Goal: Task Accomplishment & Management: Manage account settings

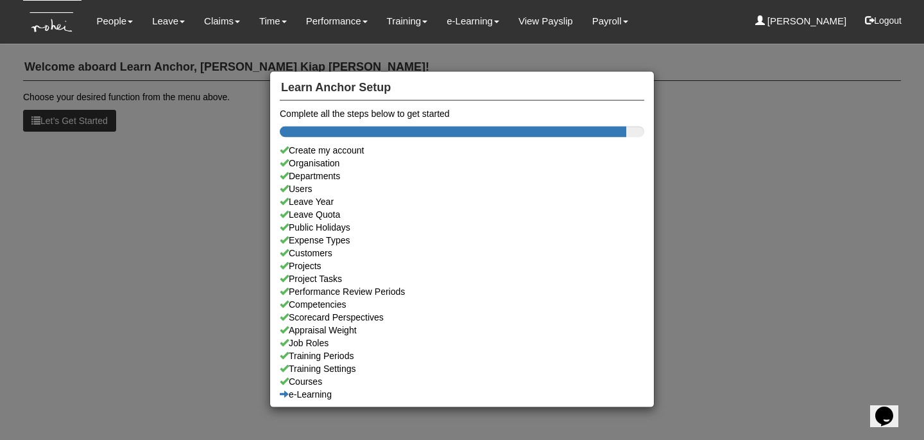
click at [241, 150] on div "Learn Anchor Setup Complete all the steps below to get started Create my accoun…" at bounding box center [462, 220] width 924 height 440
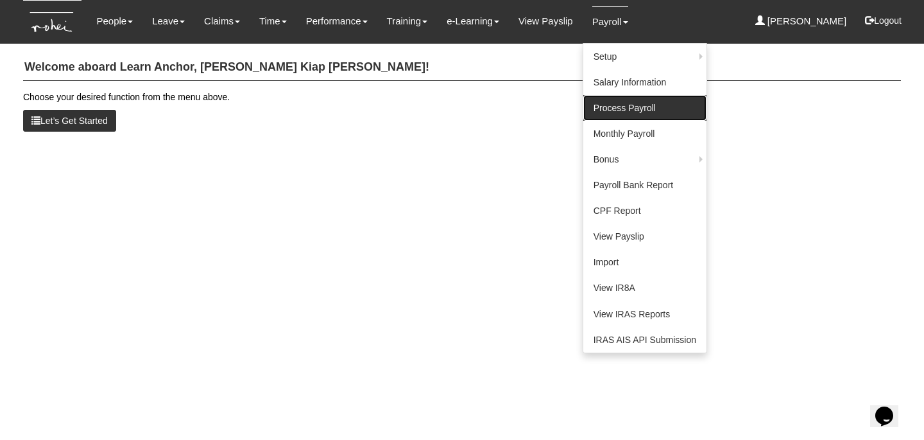
click at [601, 107] on link "Process Payroll" at bounding box center [644, 108] width 123 height 26
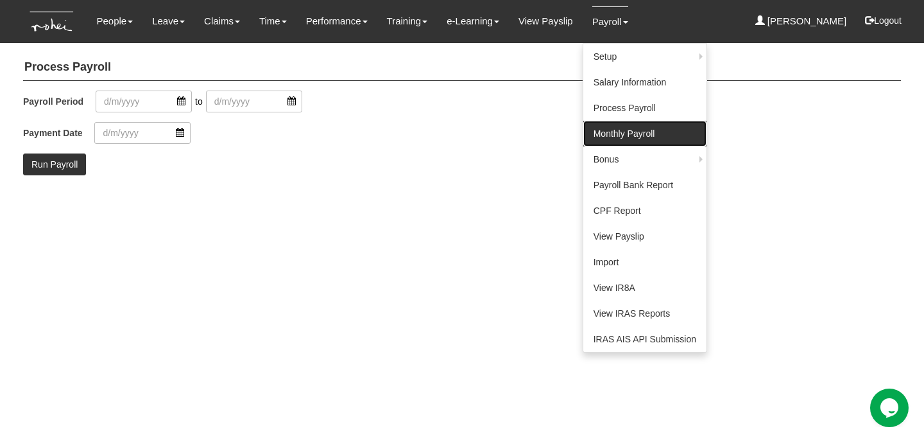
click at [601, 129] on link "Monthly Payroll" at bounding box center [644, 134] width 123 height 26
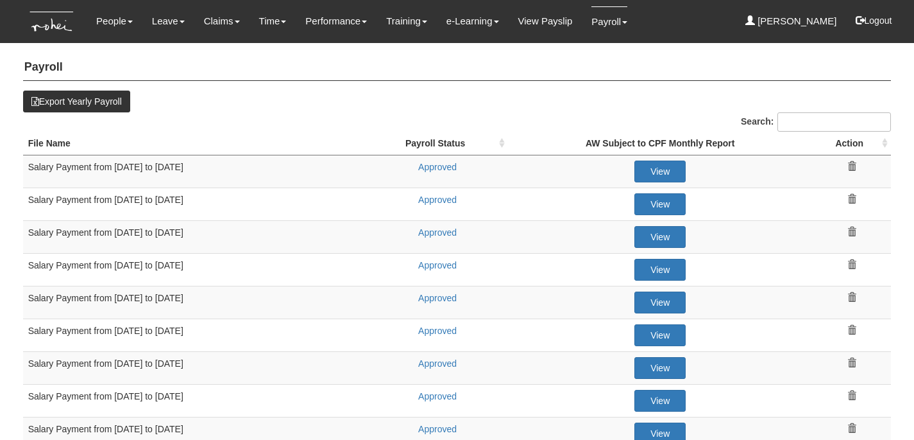
select select "50"
click at [429, 296] on link "Approved" at bounding box center [437, 298] width 39 height 10
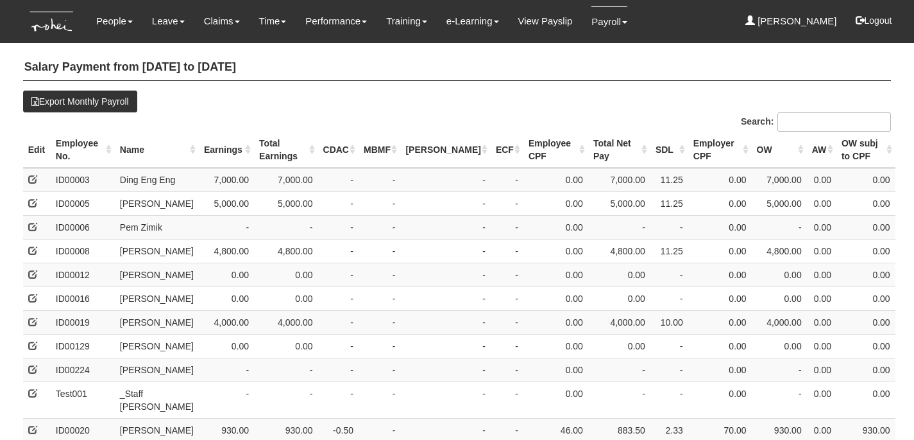
select select "50"
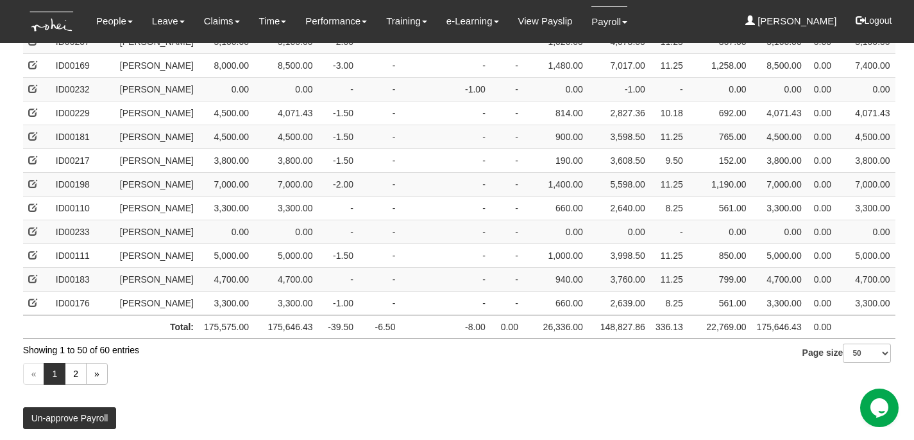
scroll to position [1088, 0]
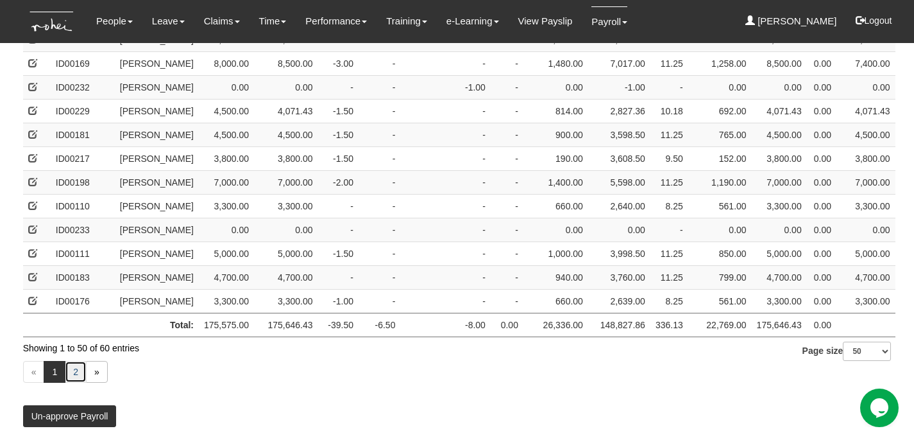
click at [70, 373] on link "2" at bounding box center [76, 372] width 22 height 22
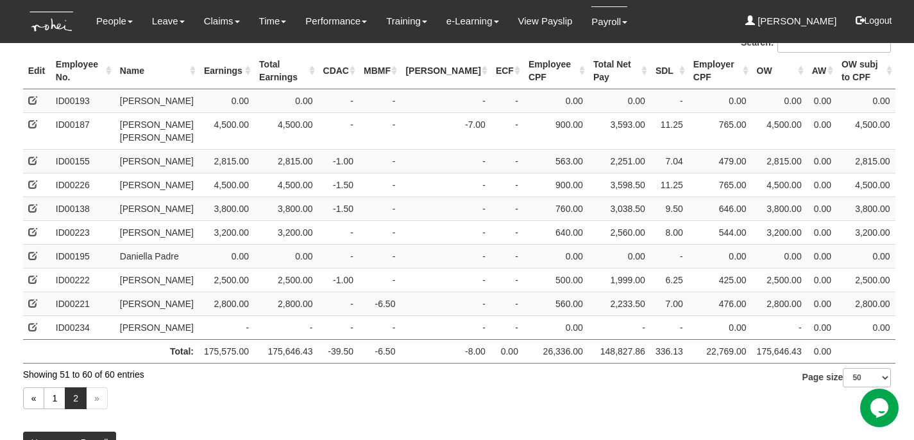
scroll to position [101, 0]
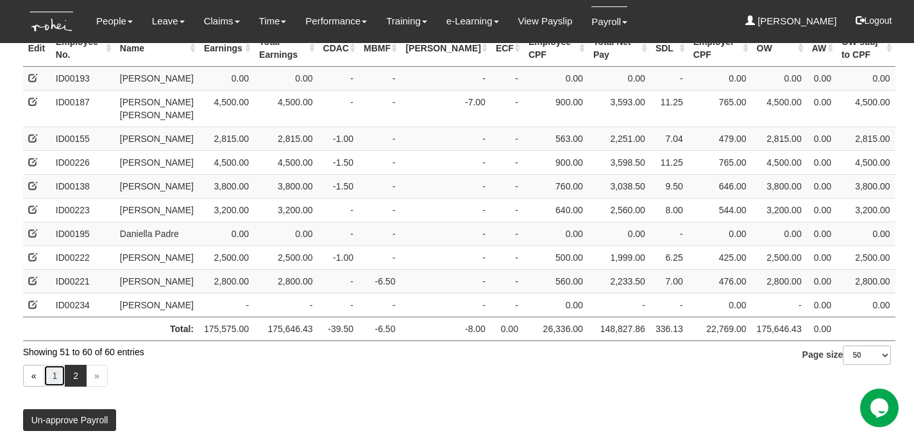
click at [47, 386] on link "1" at bounding box center [55, 375] width 22 height 22
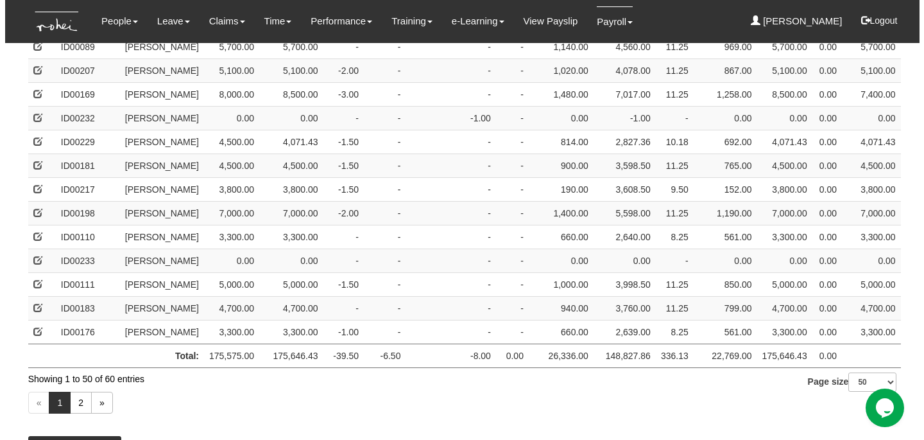
scroll to position [1038, 0]
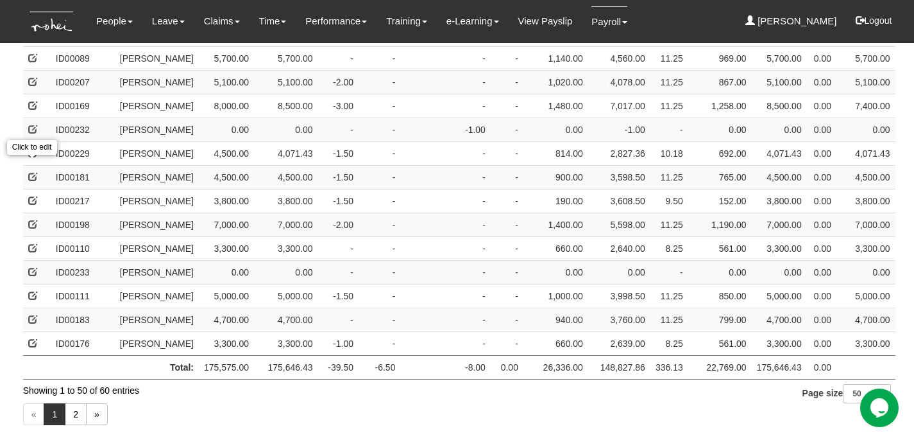
click at [30, 157] on span at bounding box center [32, 152] width 9 height 9
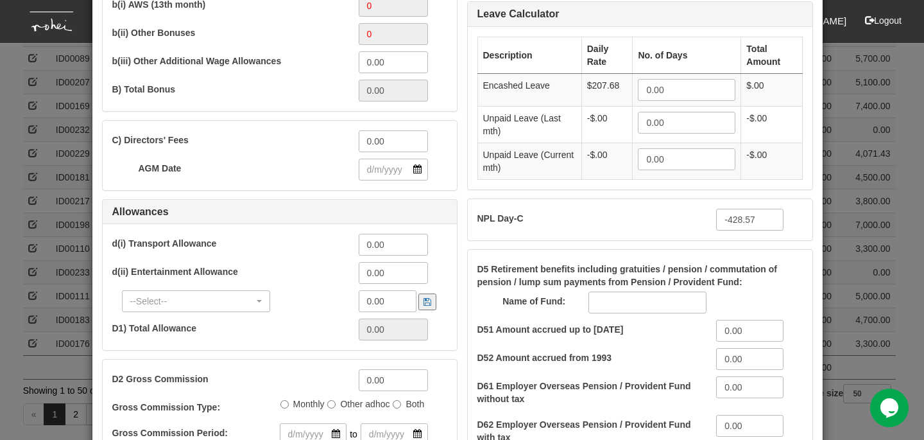
scroll to position [351, 0]
drag, startPoint x: 755, startPoint y: 218, endPoint x: 696, endPoint y: 214, distance: 58.5
click at [696, 214] on div "NPL Day-C -428.57 Enter only negative numbers" at bounding box center [630, 220] width 325 height 22
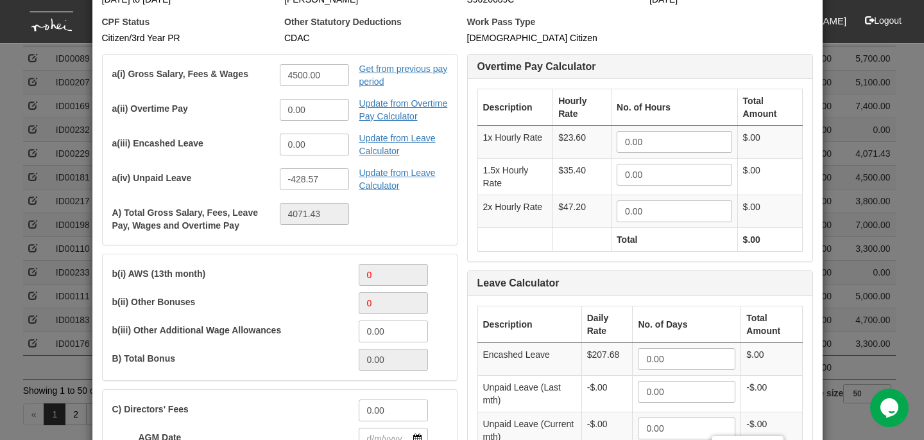
scroll to position [78, 0]
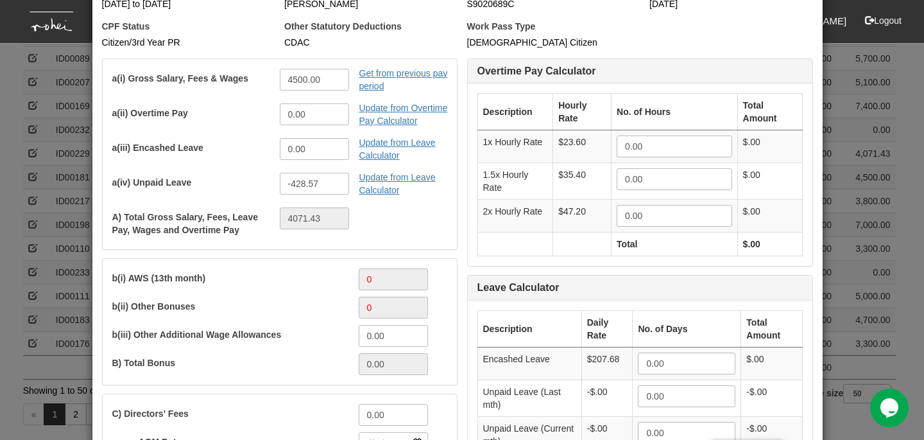
click at [468, 183] on div "Description Hourly Rate No. of Hours Total Amount 1x Hourly Rate $23.60 0.00 0.…" at bounding box center [640, 174] width 345 height 182
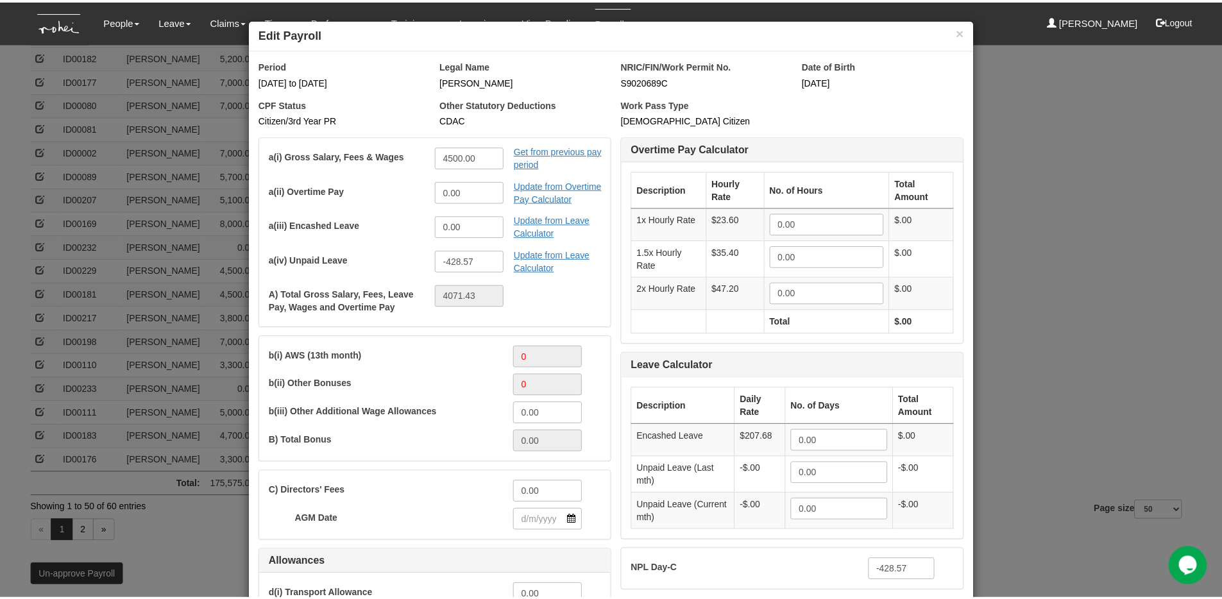
scroll to position [0, 0]
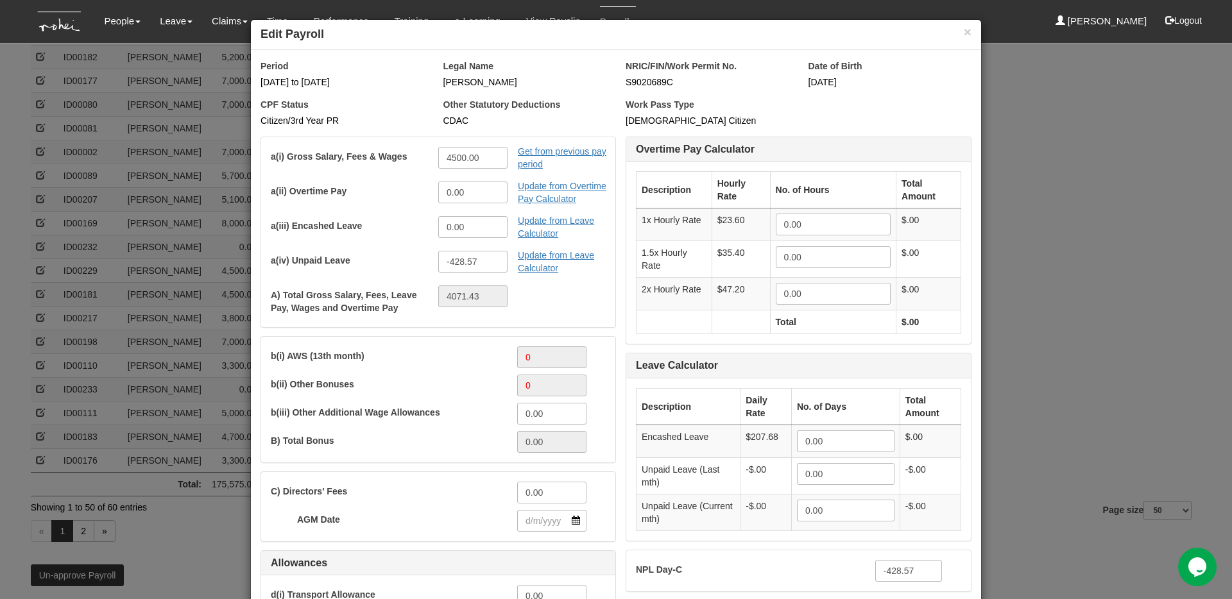
click at [914, 203] on div "× Edit Payroll Period 01 Mar to 31 Mar 2025 Legal Name Yan Xuan Goh NRIC/FIN/Wo…" at bounding box center [616, 299] width 1232 height 599
click at [914, 180] on div "× Edit Payroll Period 01 Mar to 31 Mar 2025 Legal Name Yan Xuan Goh NRIC/FIN/Wo…" at bounding box center [616, 299] width 1232 height 599
click at [914, 38] on button "×" at bounding box center [968, 31] width 8 height 13
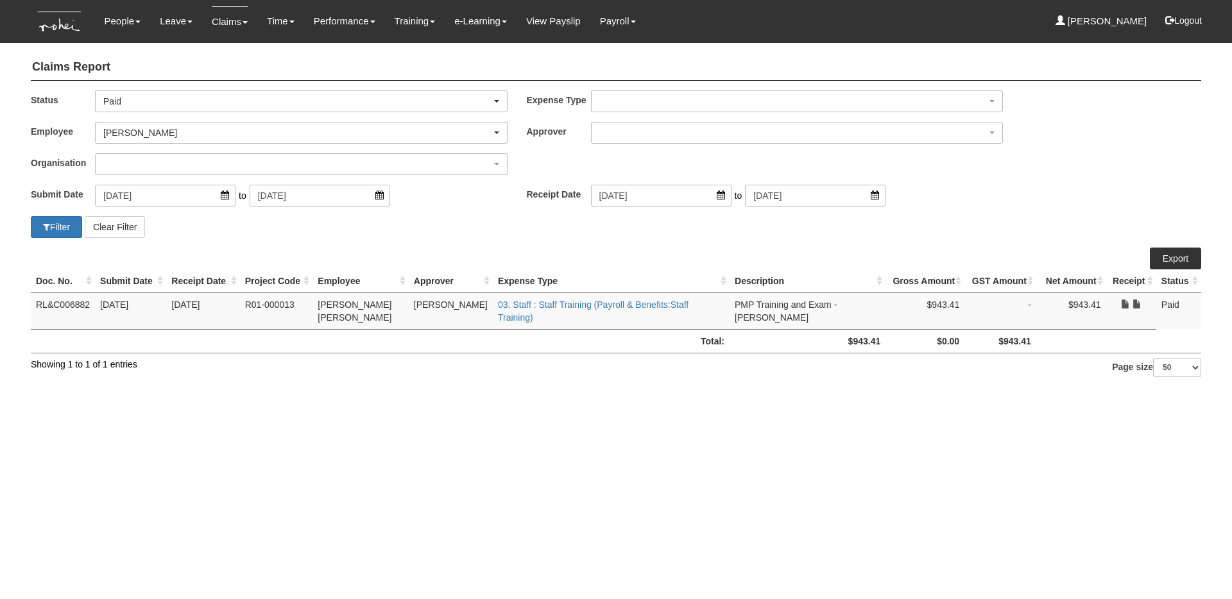
select select "Paid"
select select "1ae40e68-5a0c-4d70-b50e-45a4e5a72252"
select select "50"
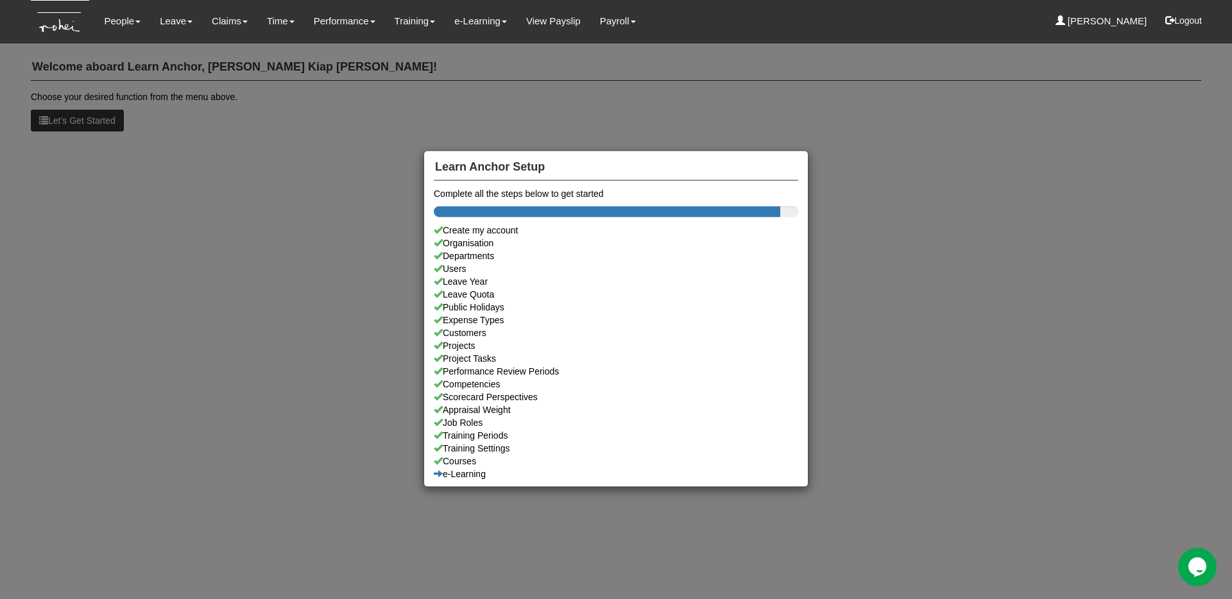
click at [166, 254] on div "Learn Anchor Setup Complete all the steps below to get started Create my accoun…" at bounding box center [616, 299] width 1232 height 599
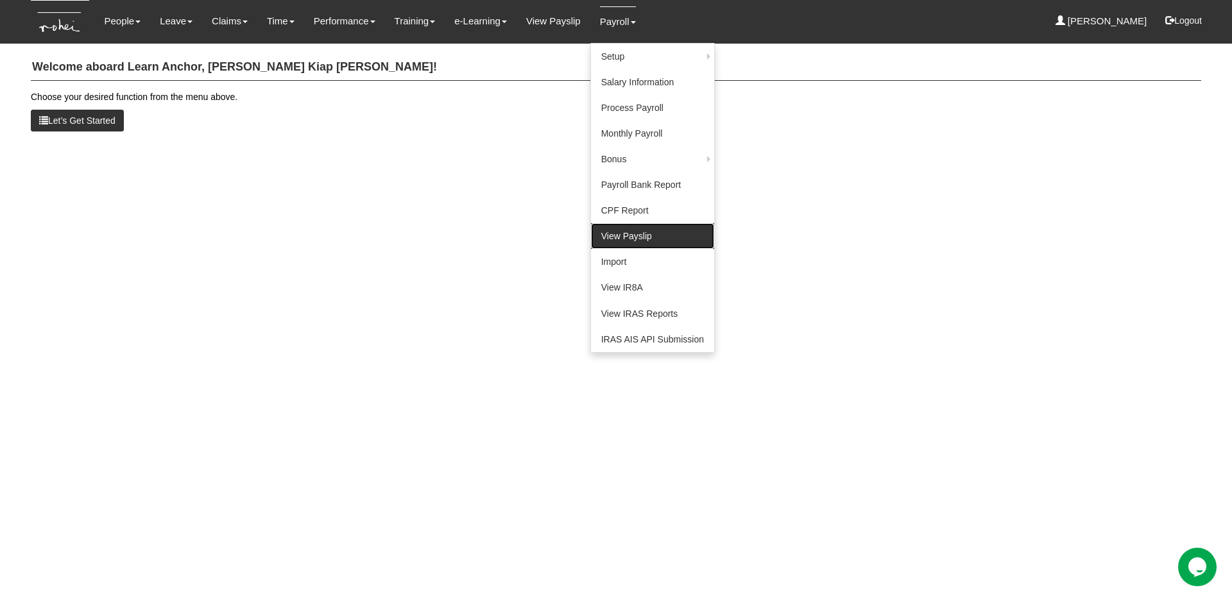
click at [640, 231] on link "View Payslip" at bounding box center [652, 236] width 123 height 26
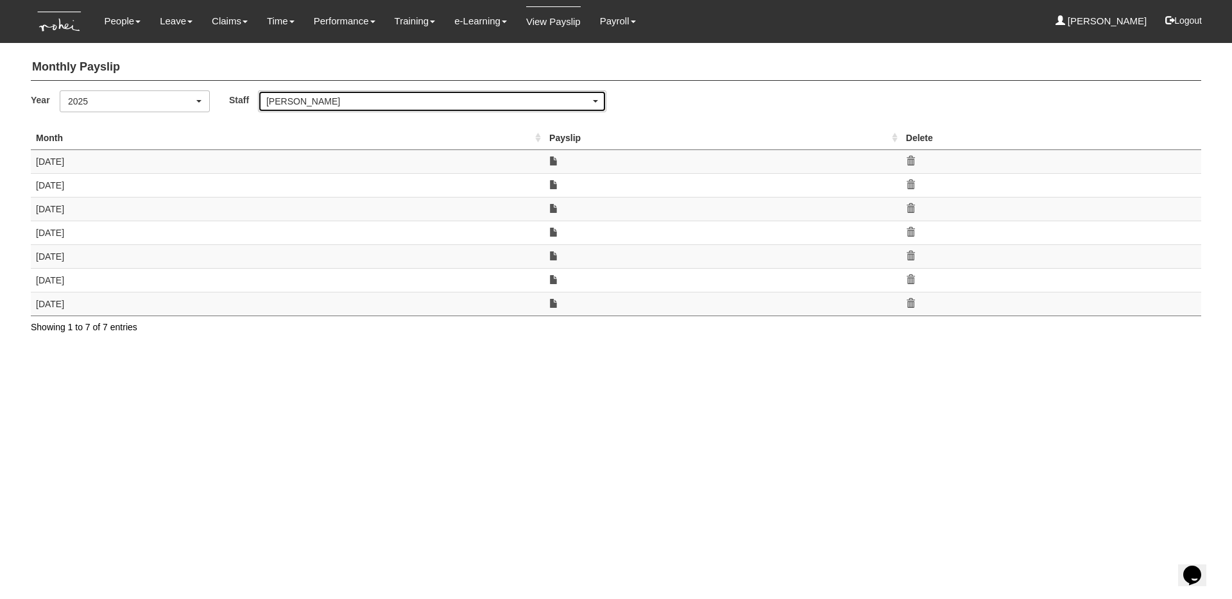
click at [460, 101] on div "[PERSON_NAME]" at bounding box center [428, 101] width 324 height 13
type input "ya"
click at [312, 173] on link "Yan Xuan Goh" at bounding box center [323, 166] width 129 height 17
select select "5c9ef5a6-5da0-45d7-b594-a8a35f9e09df"
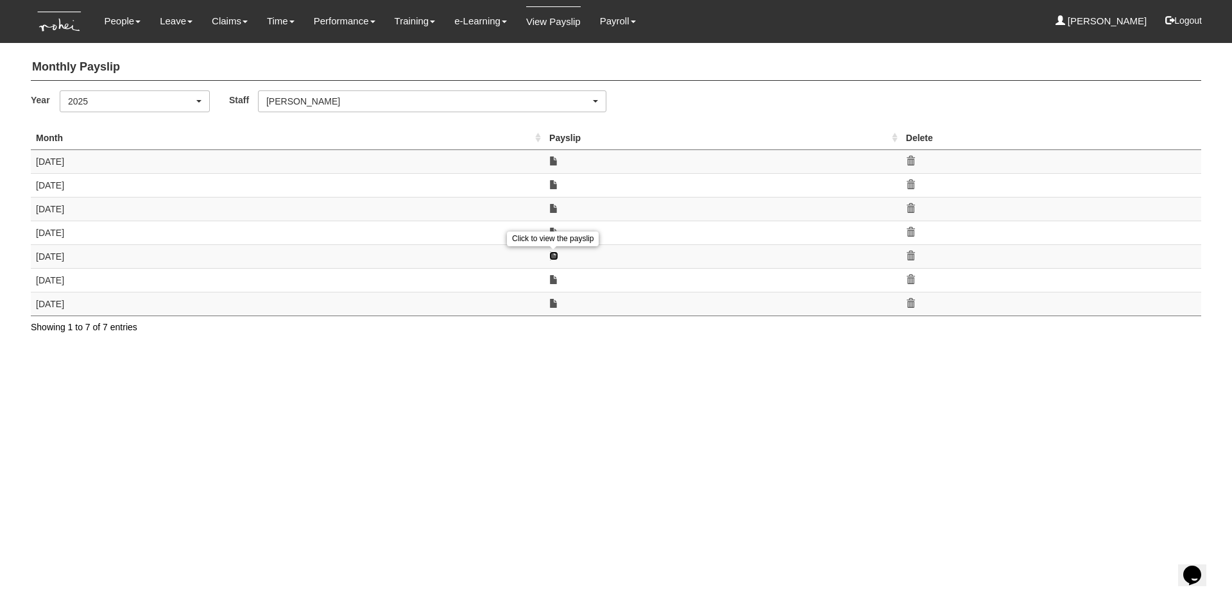
click at [552, 253] on link at bounding box center [553, 256] width 9 height 9
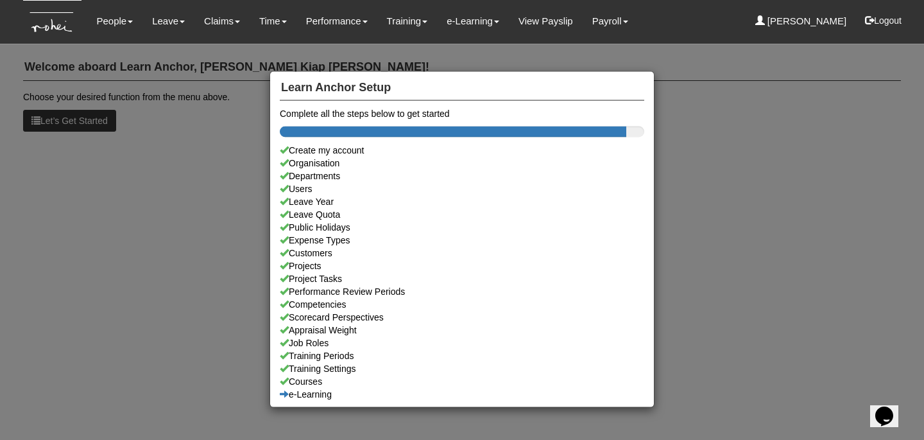
click at [522, 31] on div "Learn Anchor Setup Complete all the steps below to get started Create my accoun…" at bounding box center [462, 220] width 924 height 440
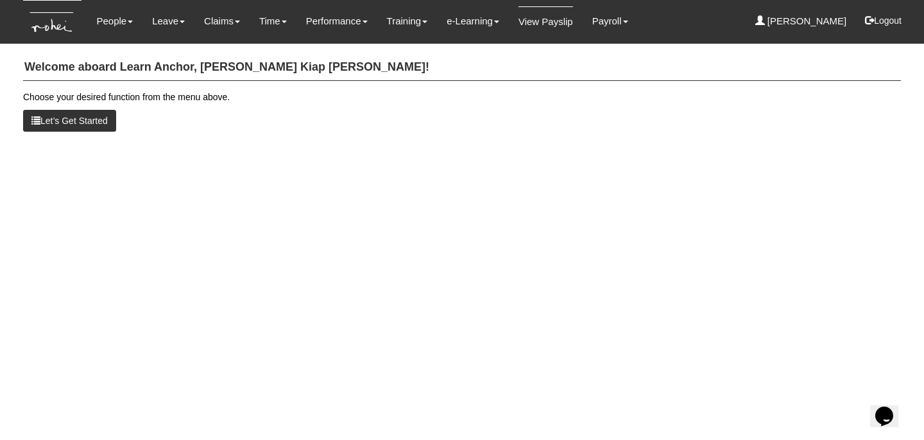
click at [534, 24] on link "View Payslip" at bounding box center [545, 21] width 55 height 30
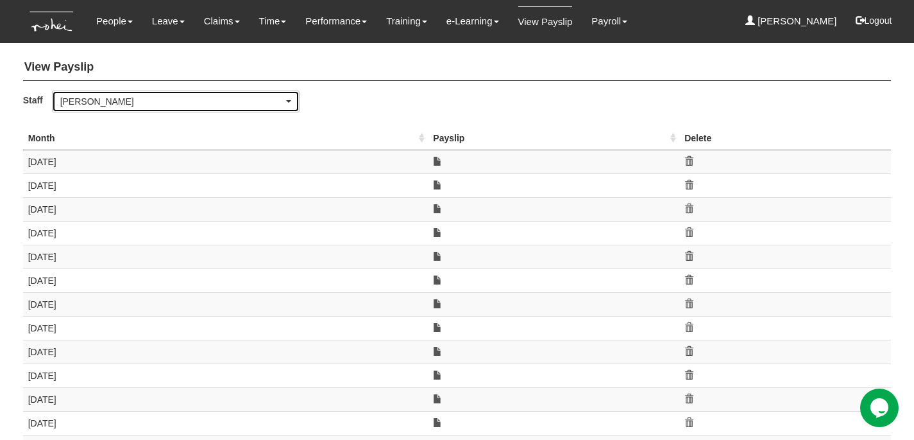
click at [205, 98] on div "[PERSON_NAME]" at bounding box center [171, 101] width 223 height 13
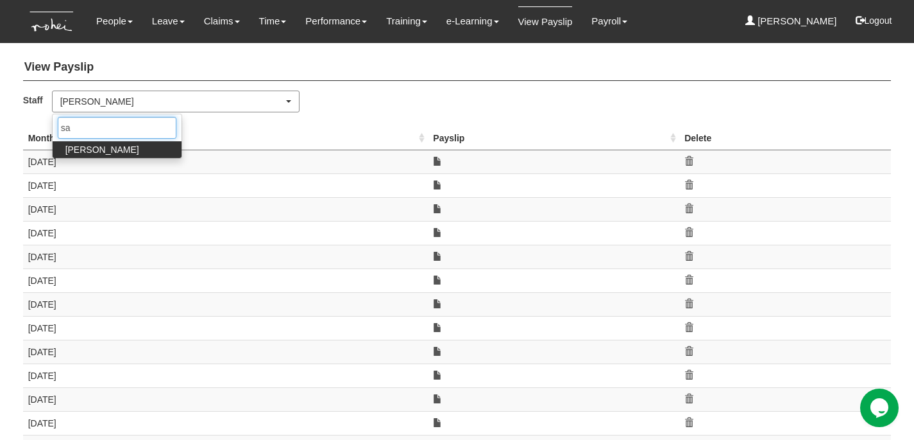
type input "san"
select select "5e225cdc-7ce9-465a-9503-99e8ed4cc44e"
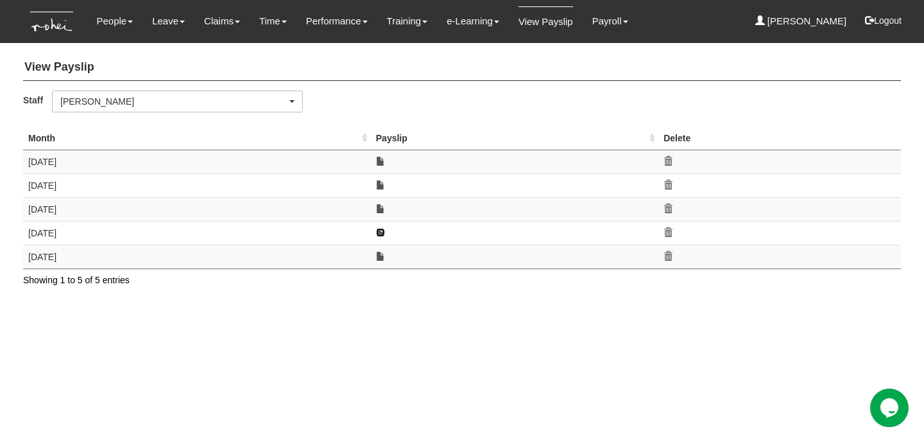
click at [379, 232] on link at bounding box center [380, 232] width 9 height 9
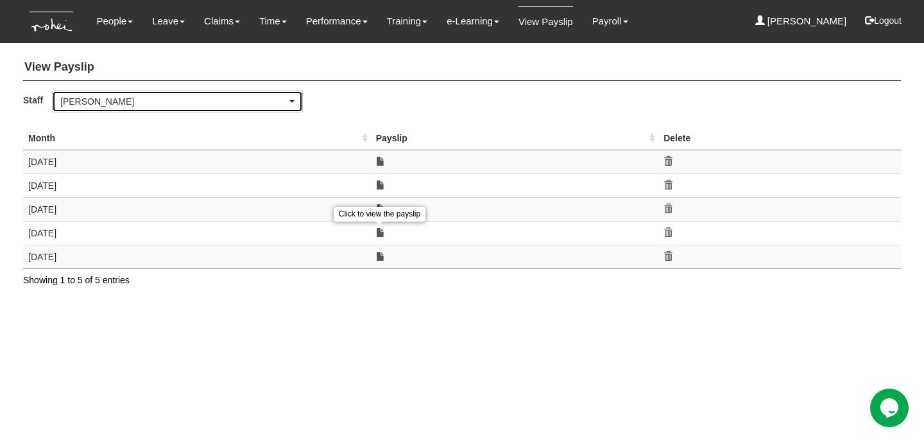
click at [180, 99] on div "Sanjiv Ashley" at bounding box center [173, 101] width 227 height 13
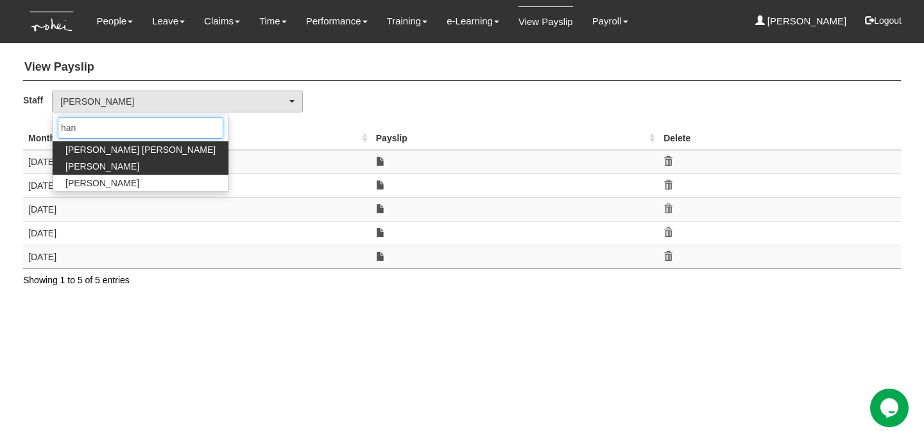
type input "han"
click at [136, 162] on link "Hannah Ang" at bounding box center [141, 166] width 176 height 17
select select "c87f28ee-46e8-457b-a18d-40a9b1eaf965"
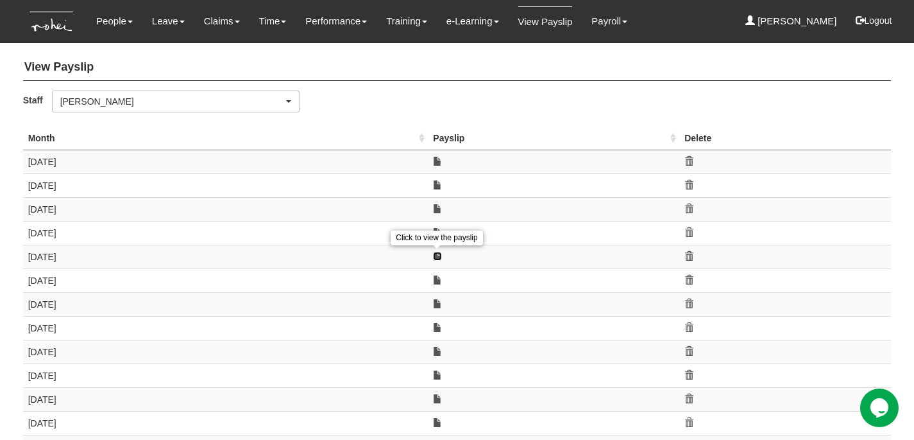
click at [439, 255] on link at bounding box center [437, 256] width 9 height 9
click at [434, 231] on link at bounding box center [437, 232] width 9 height 9
click at [440, 205] on link at bounding box center [437, 208] width 9 height 9
click at [438, 184] on div "Click to view the payslip" at bounding box center [437, 191] width 92 height 15
click at [436, 184] on link at bounding box center [437, 184] width 9 height 9
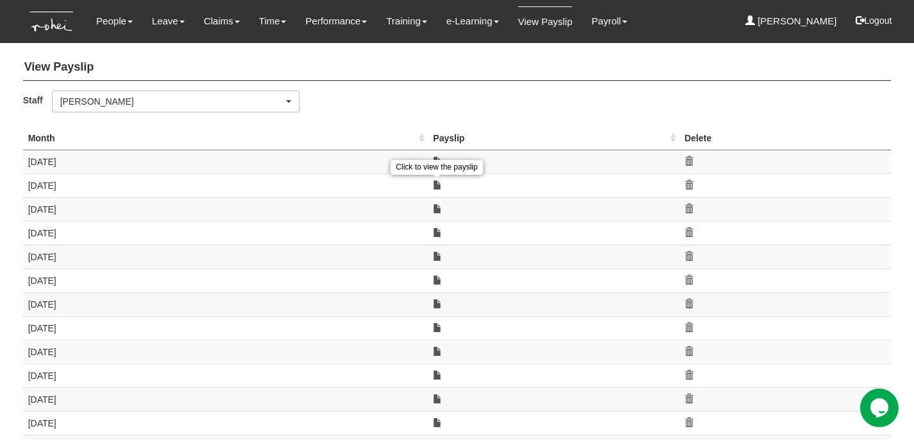
click at [438, 161] on div "Click to view the payslip" at bounding box center [437, 167] width 92 height 15
click at [440, 161] on link at bounding box center [437, 161] width 9 height 9
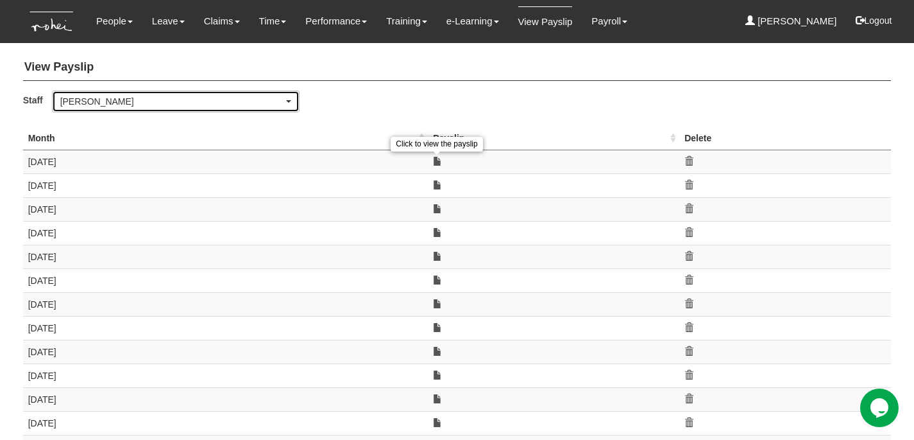
click at [264, 96] on div "Hannah Ang" at bounding box center [171, 101] width 223 height 13
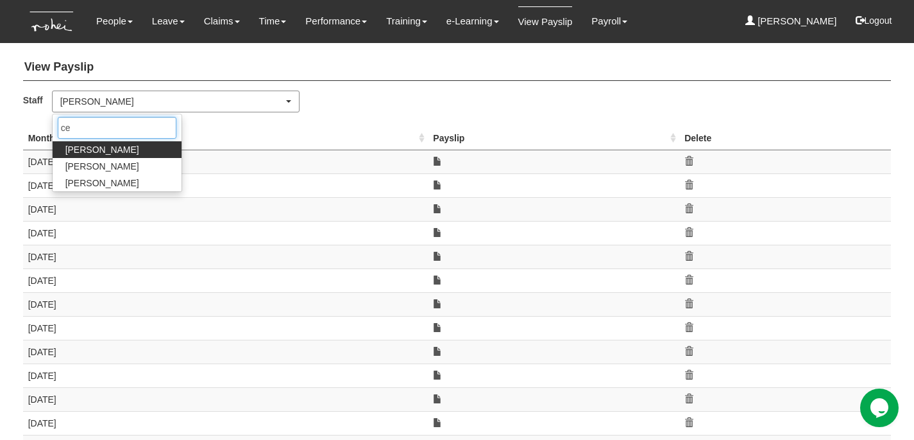
type input "cer"
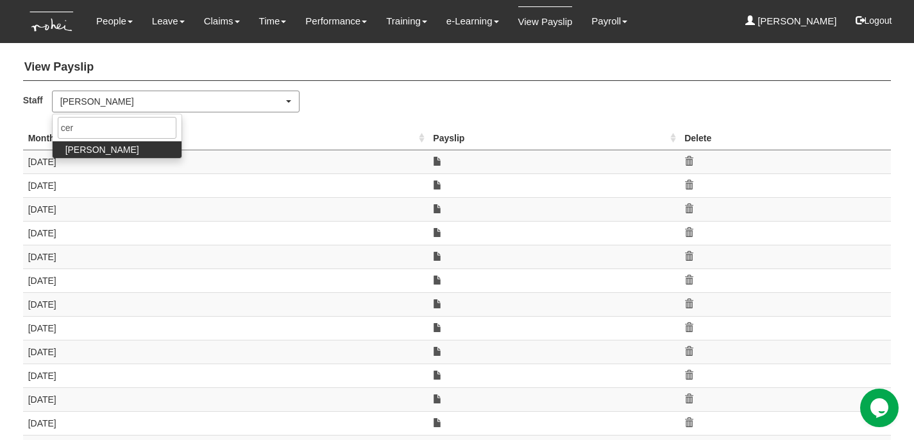
select select "cb1223ca-1834-4b2f-8dec-dfc915d6c2cc"
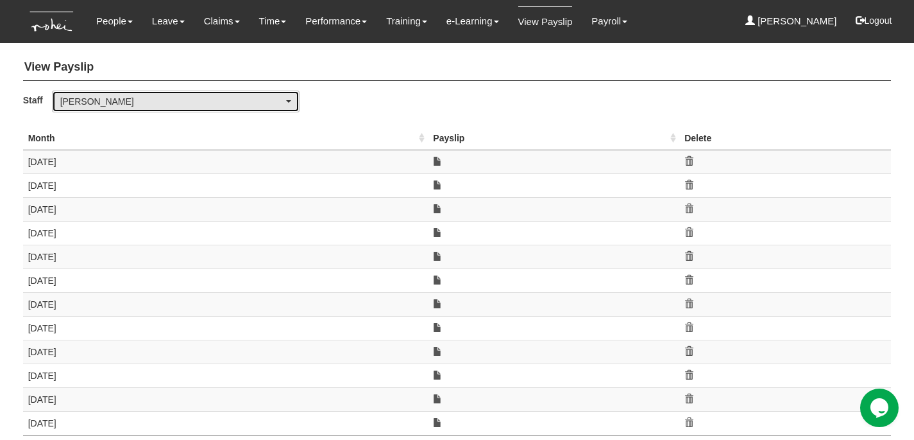
scroll to position [21, 0]
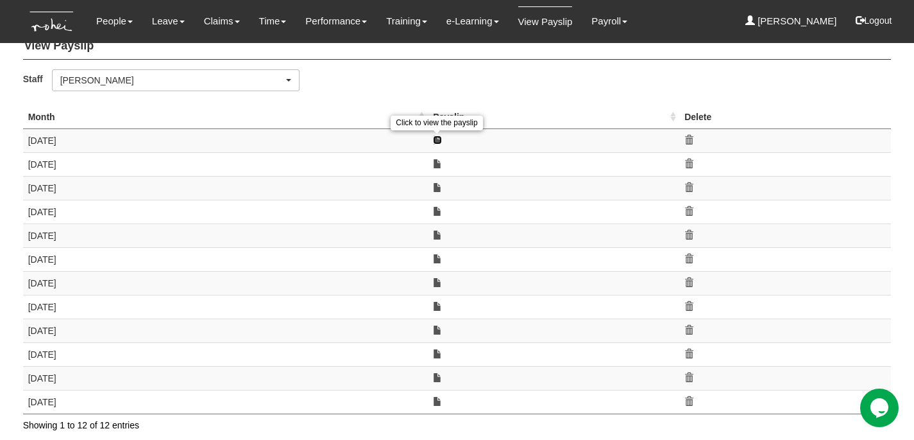
click at [438, 136] on link at bounding box center [437, 139] width 9 height 9
click at [438, 162] on link at bounding box center [437, 163] width 9 height 9
click at [438, 187] on link at bounding box center [437, 187] width 9 height 9
click at [438, 210] on link at bounding box center [437, 211] width 9 height 9
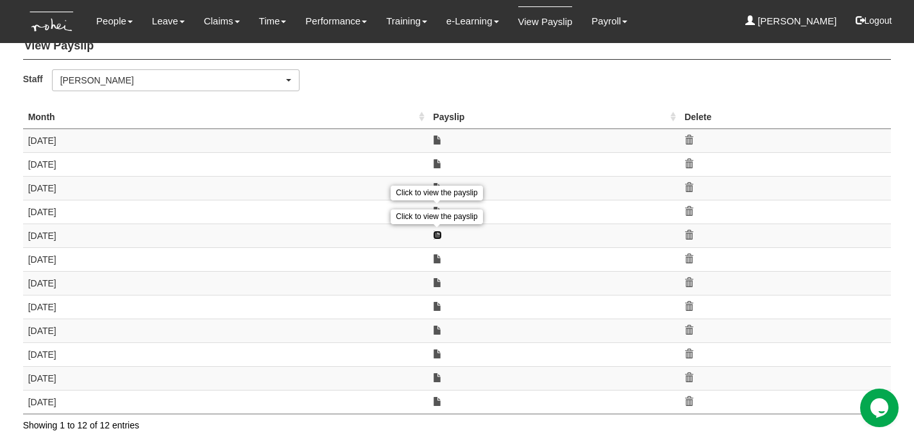
click at [438, 236] on link at bounding box center [437, 234] width 9 height 9
click at [436, 257] on link at bounding box center [437, 258] width 9 height 9
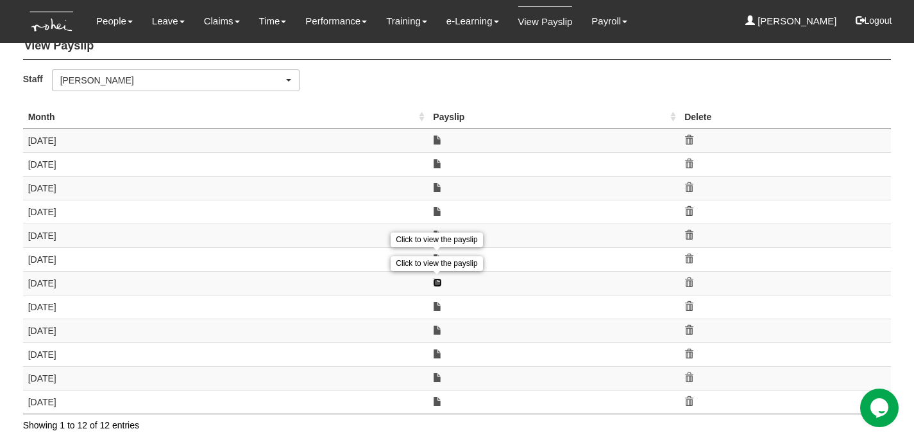
click at [436, 283] on link at bounding box center [437, 282] width 9 height 9
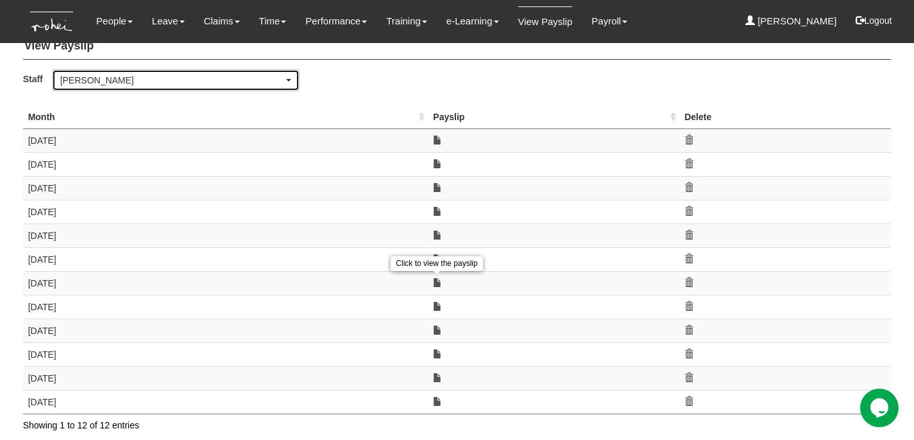
click at [226, 84] on div "Cerlin Teo" at bounding box center [171, 80] width 223 height 13
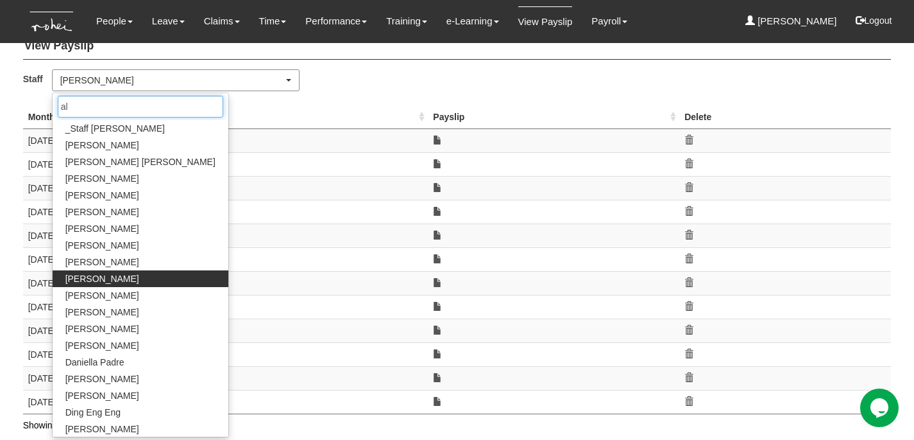
scroll to position [0, 0]
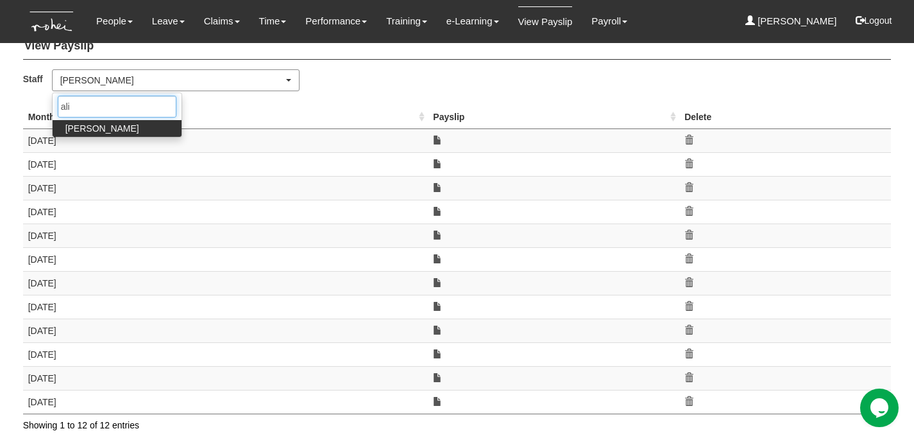
type input "alin"
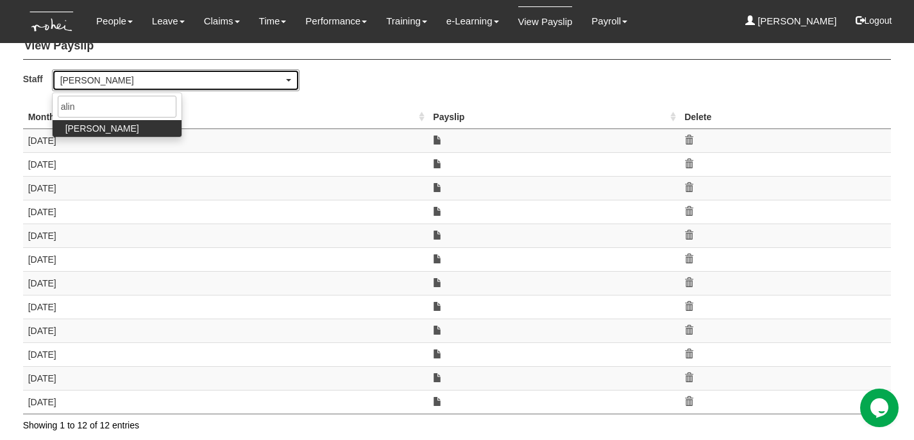
select select "f746e1e2-913e-4331-b3e8-c228b826df42"
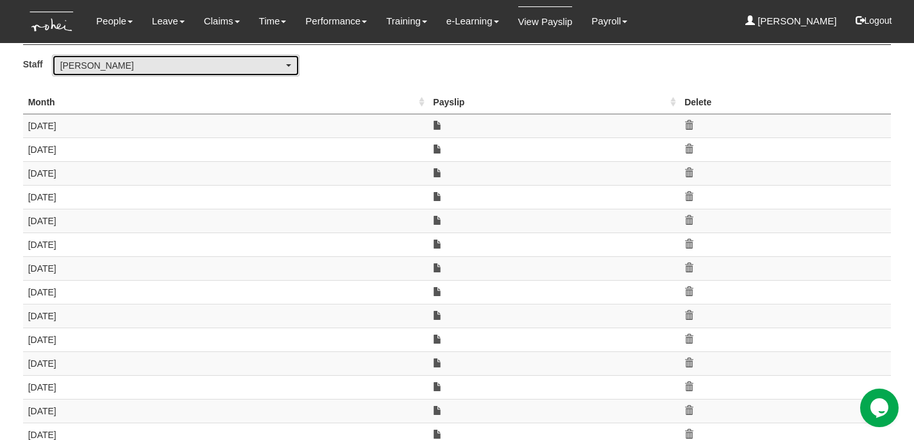
scroll to position [42, 0]
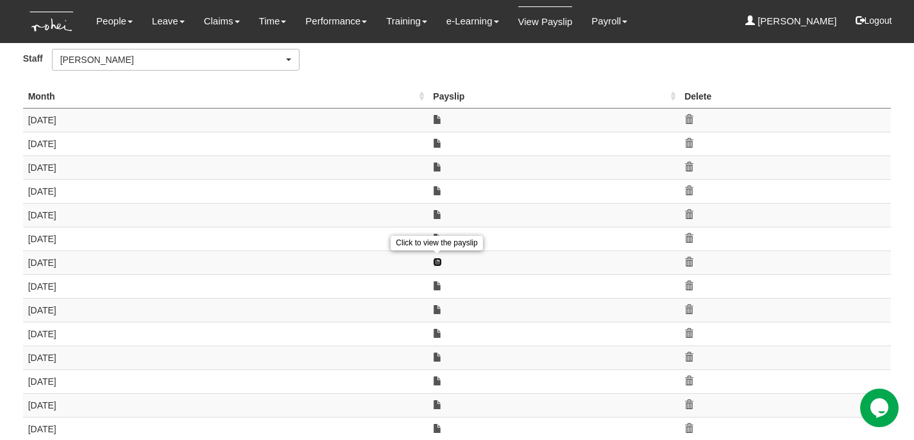
click at [438, 258] on link at bounding box center [437, 261] width 9 height 9
click at [437, 237] on link at bounding box center [437, 238] width 9 height 9
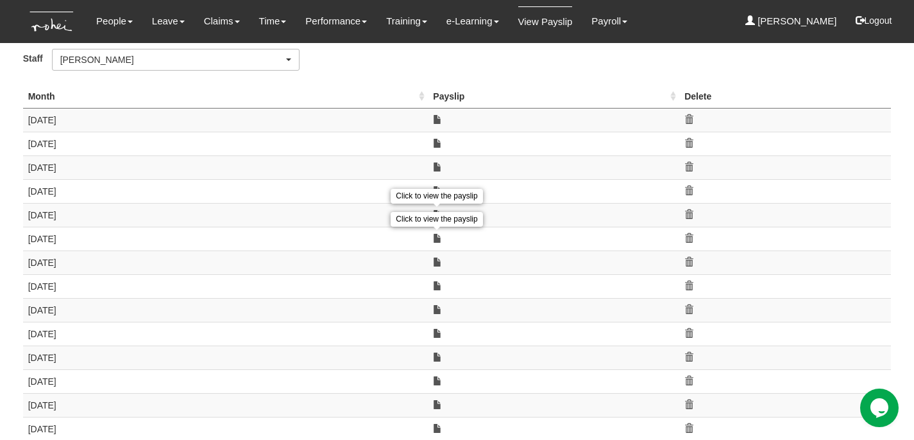
click at [438, 209] on div "Click to view the payslip" at bounding box center [437, 219] width 92 height 21
click at [436, 210] on link at bounding box center [437, 214] width 9 height 9
click at [438, 189] on div "Click to view the payslip" at bounding box center [437, 196] width 92 height 15
click at [440, 188] on link at bounding box center [437, 190] width 9 height 9
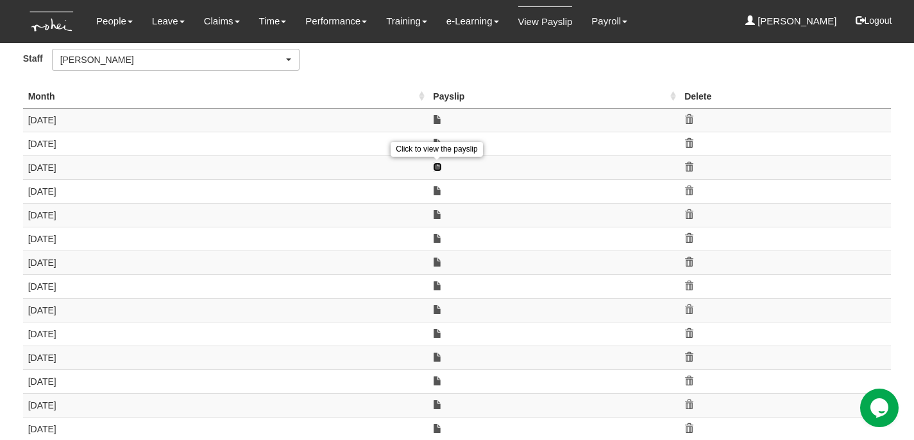
click at [437, 166] on link at bounding box center [437, 166] width 9 height 9
click at [437, 141] on div "Click to view the payslip" at bounding box center [437, 149] width 92 height 21
click at [440, 141] on link at bounding box center [437, 143] width 9 height 9
click at [438, 118] on div "Click to view the payslip" at bounding box center [437, 125] width 92 height 15
click at [437, 119] on link at bounding box center [437, 119] width 9 height 9
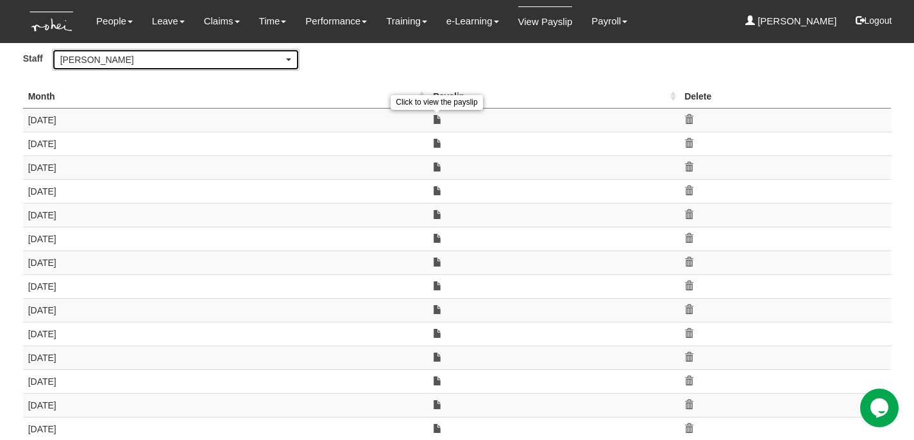
click at [235, 63] on div "Aline Eustaquio Low" at bounding box center [171, 59] width 223 height 13
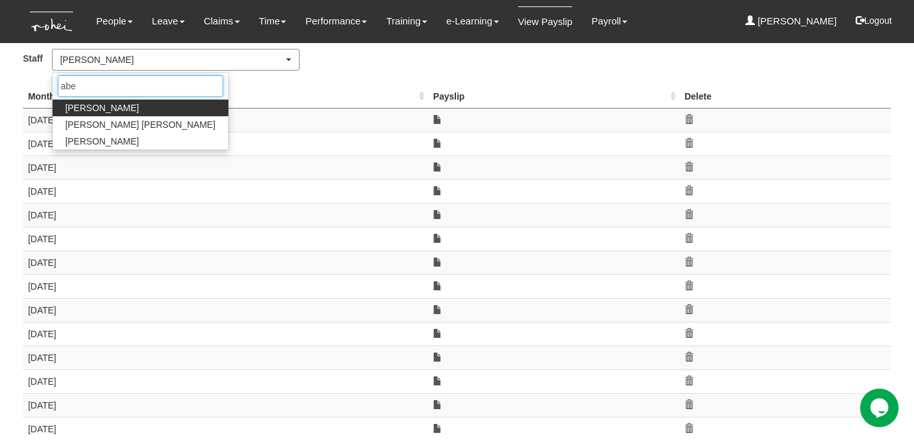
type input "abel"
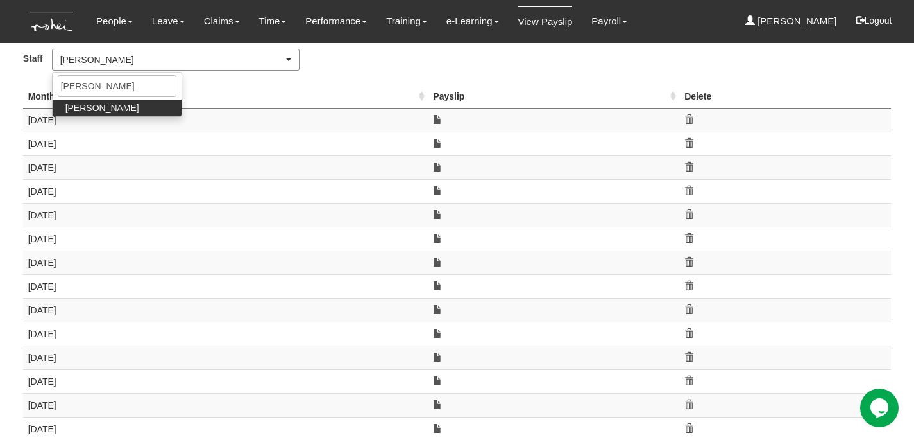
select select "bab5243c-beed-41fc-b362-49a7e6e66dc1"
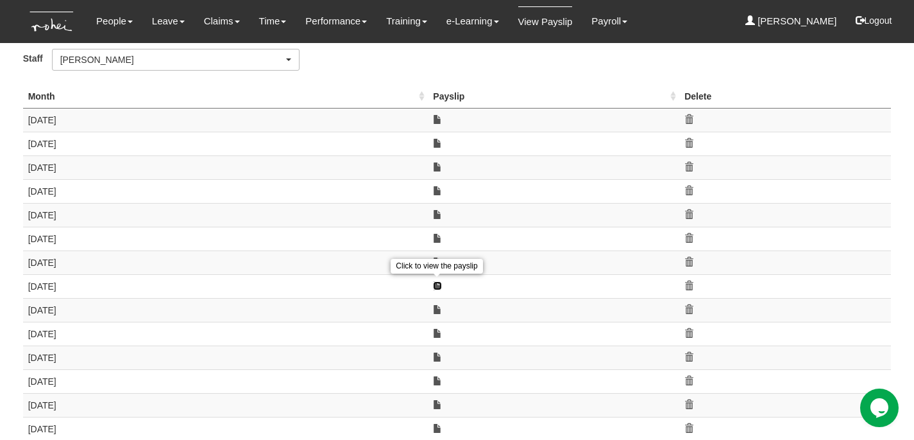
click at [436, 282] on link at bounding box center [437, 285] width 9 height 9
click at [438, 259] on link at bounding box center [437, 261] width 9 height 9
click at [436, 234] on div "Click to view the payslip" at bounding box center [437, 242] width 92 height 21
click at [438, 236] on link at bounding box center [437, 238] width 9 height 9
click at [439, 210] on div "Click to view the payslip" at bounding box center [437, 219] width 92 height 21
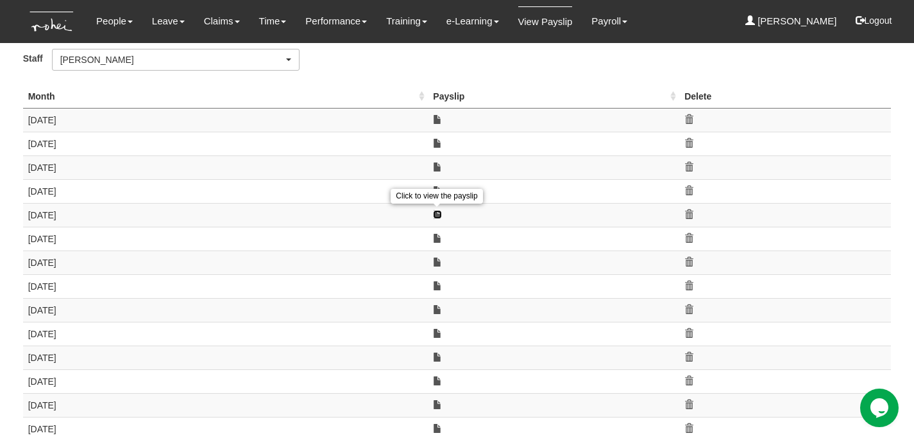
click at [438, 212] on link at bounding box center [437, 214] width 9 height 9
click at [437, 191] on div "Click to view the payslip" at bounding box center [437, 196] width 92 height 15
click at [441, 191] on link at bounding box center [437, 190] width 9 height 9
click at [436, 169] on div "Click to view the payslip" at bounding box center [437, 172] width 92 height 15
click at [438, 168] on link at bounding box center [437, 166] width 9 height 9
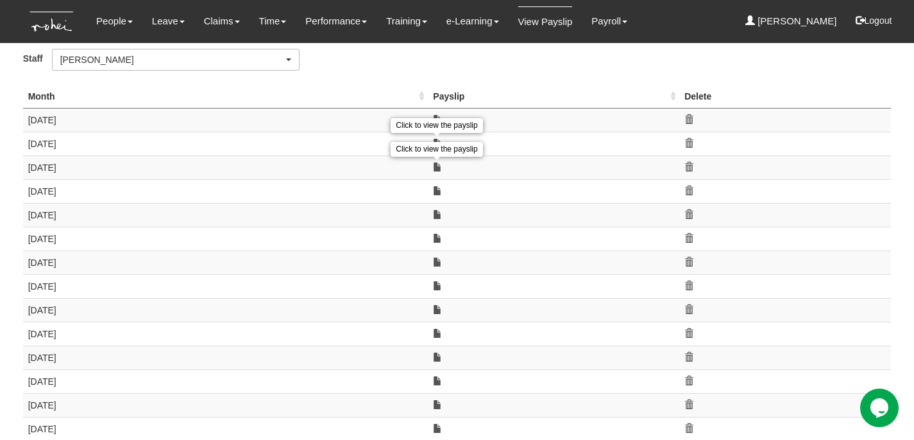
click at [438, 142] on div "Click to view the payslip" at bounding box center [437, 149] width 92 height 15
click at [436, 143] on link at bounding box center [437, 143] width 9 height 9
click at [438, 119] on div "Click to view the payslip" at bounding box center [437, 125] width 92 height 15
click at [439, 119] on link at bounding box center [437, 119] width 9 height 9
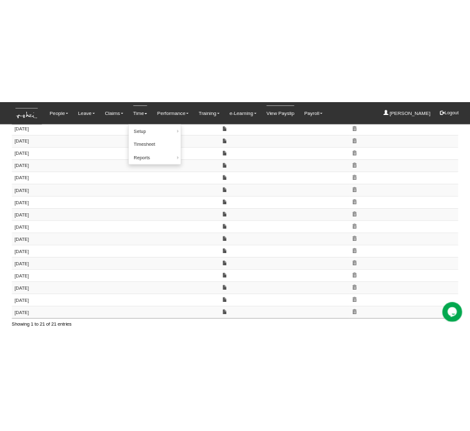
scroll to position [232, 0]
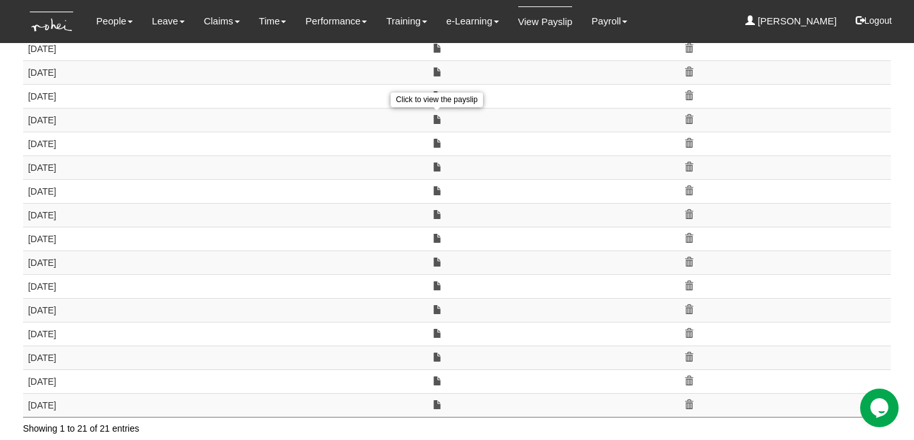
click at [436, 117] on link at bounding box center [437, 119] width 9 height 9
click at [438, 139] on link at bounding box center [437, 143] width 9 height 9
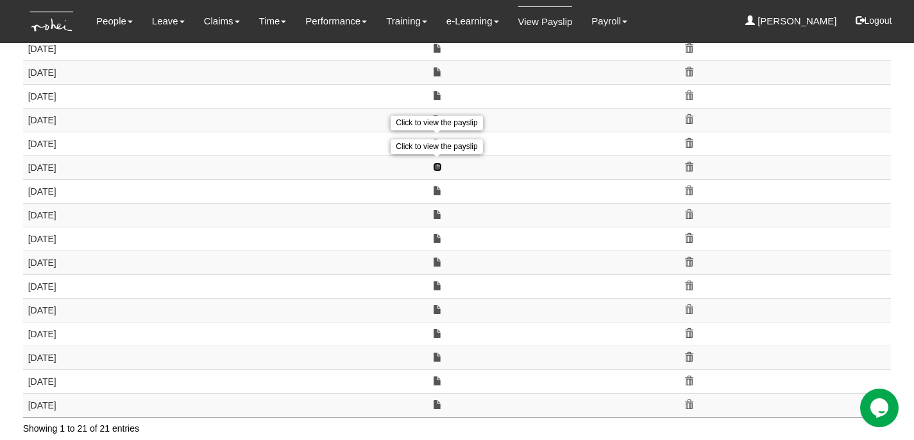
click at [437, 162] on link at bounding box center [437, 166] width 9 height 9
click at [437, 186] on link at bounding box center [437, 190] width 9 height 9
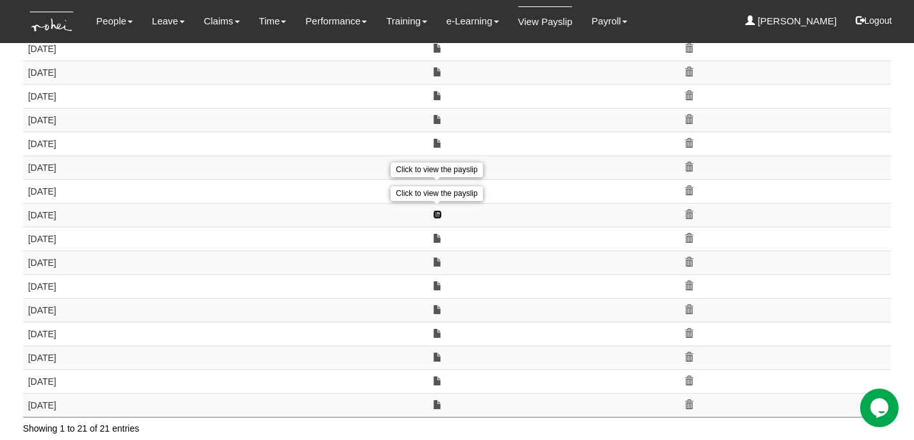
click at [437, 210] on link at bounding box center [437, 214] width 9 height 9
click at [437, 234] on link at bounding box center [437, 238] width 9 height 9
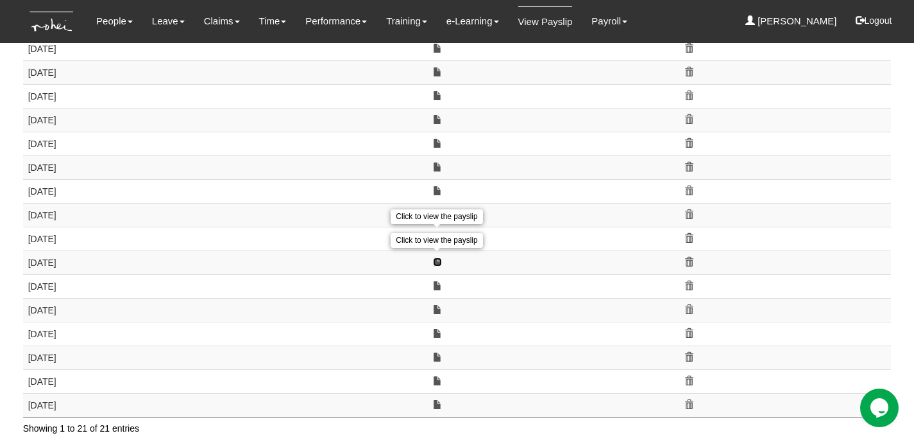
click at [439, 257] on link at bounding box center [437, 261] width 9 height 9
click at [439, 281] on link at bounding box center [437, 285] width 9 height 9
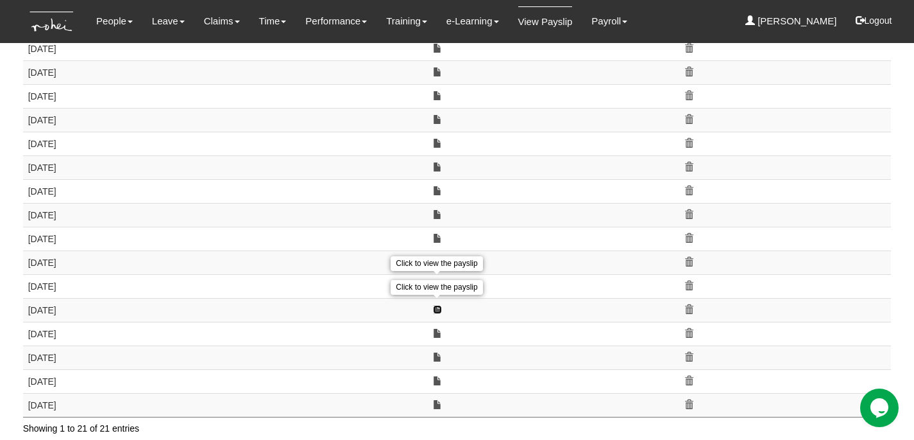
click at [437, 306] on link at bounding box center [437, 309] width 9 height 9
click at [438, 329] on link at bounding box center [437, 333] width 9 height 9
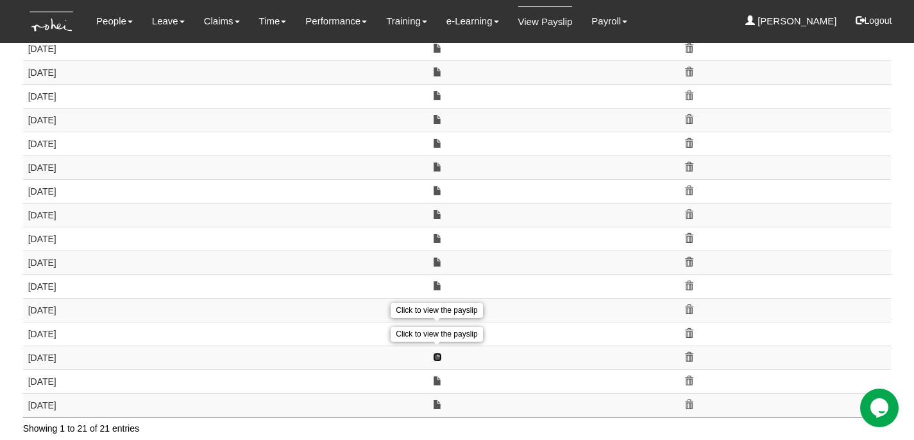
click at [438, 352] on link at bounding box center [437, 356] width 9 height 9
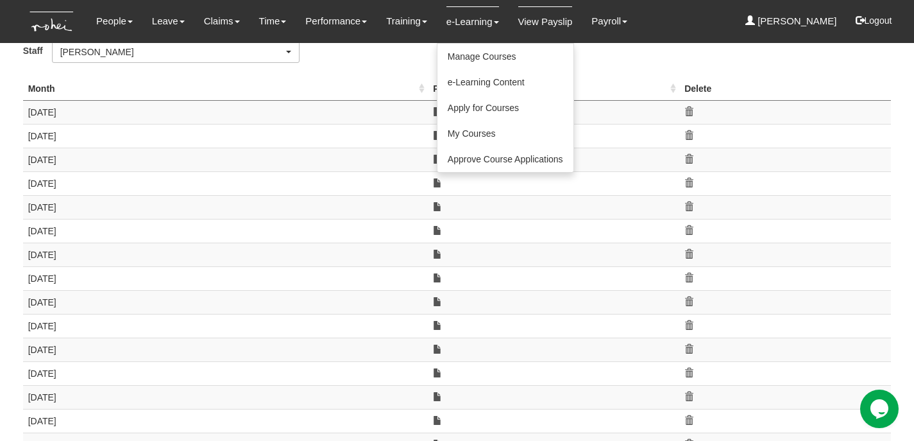
scroll to position [0, 0]
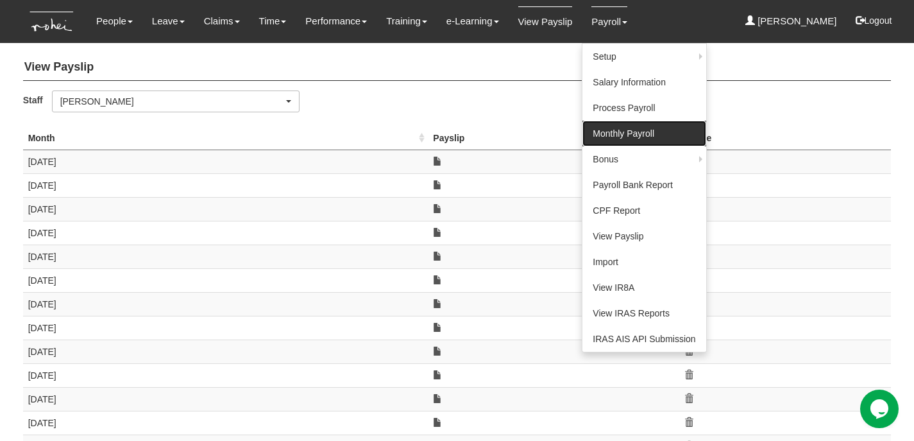
click at [606, 135] on link "Monthly Payroll" at bounding box center [644, 134] width 123 height 26
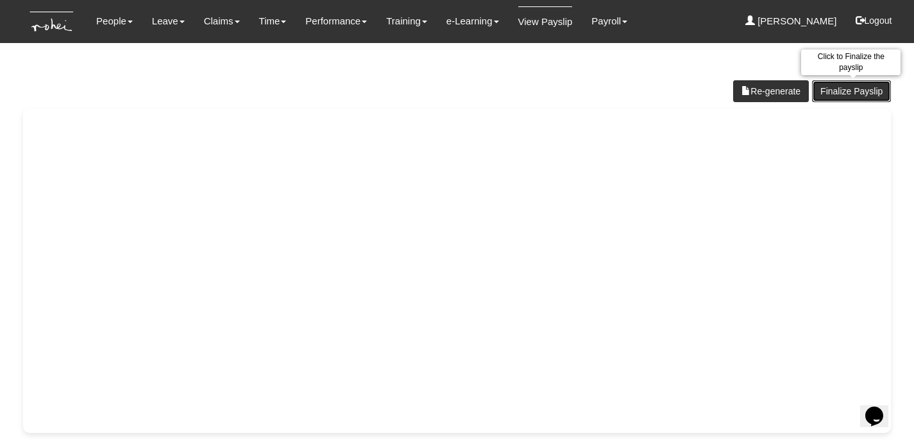
click at [858, 92] on link "Finalize Payslip" at bounding box center [851, 91] width 79 height 22
click at [774, 81] on link "Re-generate" at bounding box center [771, 91] width 76 height 22
click at [868, 91] on link "Finalize Payslip" at bounding box center [851, 91] width 79 height 22
click at [848, 90] on link "Finalize Payslip" at bounding box center [851, 91] width 79 height 22
click at [862, 86] on link "Finalize Payslip" at bounding box center [851, 91] width 79 height 22
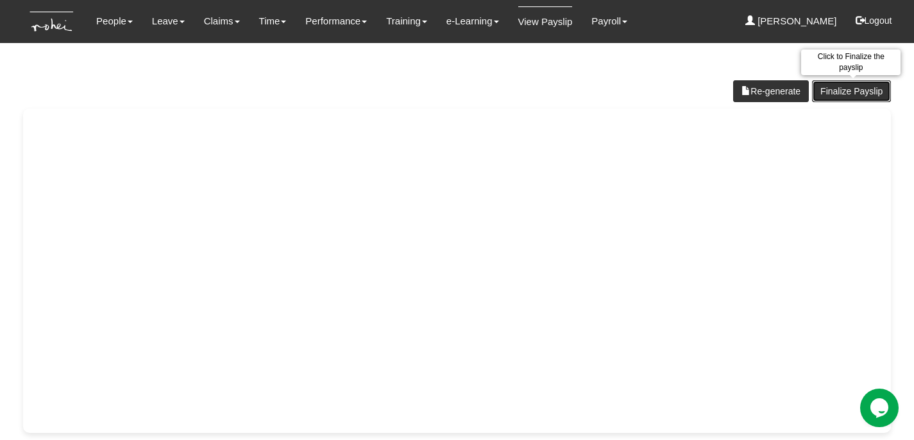
click at [851, 90] on link "Finalize Payslip" at bounding box center [851, 91] width 79 height 22
click at [862, 94] on link "Finalize Payslip" at bounding box center [851, 91] width 79 height 22
click at [858, 87] on link "Finalize Payslip" at bounding box center [851, 91] width 79 height 22
click at [858, 88] on link "Finalize Payslip" at bounding box center [851, 91] width 79 height 22
click at [853, 86] on link "Finalize Payslip" at bounding box center [851, 91] width 79 height 22
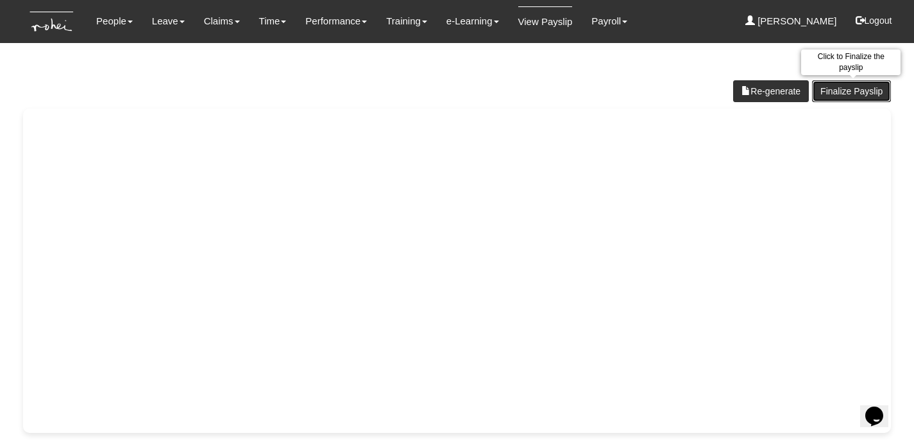
click at [859, 94] on link "Finalize Payslip" at bounding box center [851, 91] width 79 height 22
click at [851, 91] on link "Finalize Payslip" at bounding box center [851, 91] width 79 height 22
click at [853, 94] on link "Finalize Payslip" at bounding box center [851, 91] width 79 height 22
click at [853, 87] on link "Finalize Payslip" at bounding box center [851, 91] width 79 height 22
click at [773, 90] on link "Re-generate" at bounding box center [771, 91] width 76 height 22
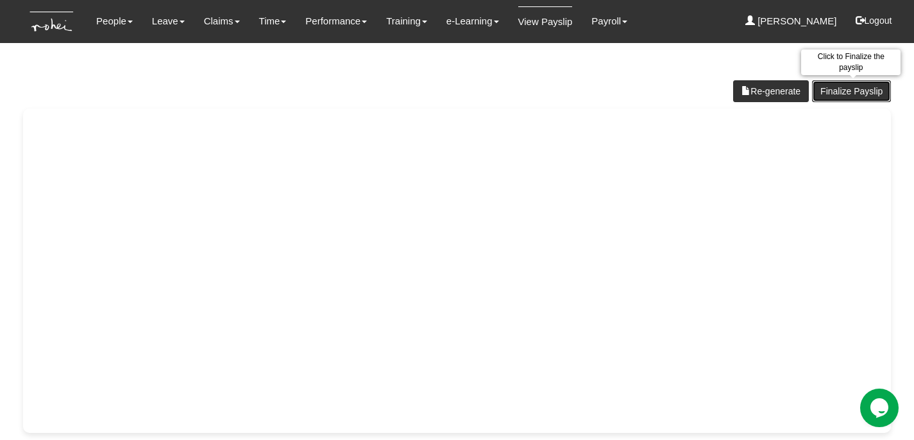
click at [857, 87] on link "Finalize Payslip" at bounding box center [851, 91] width 79 height 22
click at [861, 91] on link "Finalize Payslip" at bounding box center [851, 91] width 79 height 22
click at [840, 95] on link "Finalize Payslip" at bounding box center [851, 91] width 79 height 22
click at [872, 89] on link "Finalize Payslip" at bounding box center [851, 91] width 79 height 22
click at [848, 92] on link "Finalize Payslip" at bounding box center [851, 91] width 79 height 22
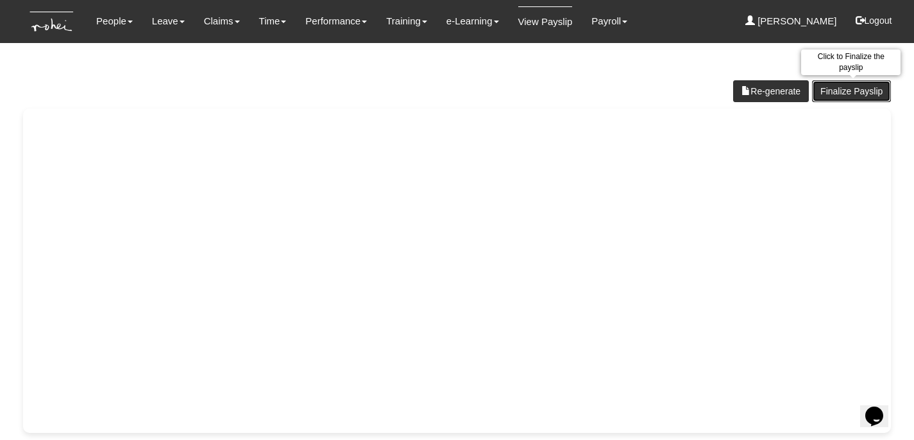
click at [864, 92] on link "Finalize Payslip" at bounding box center [851, 91] width 79 height 22
click at [850, 92] on link "Finalize Payslip" at bounding box center [851, 91] width 79 height 22
click at [864, 93] on link "Finalize Payslip" at bounding box center [851, 91] width 79 height 22
click at [850, 88] on link "Finalize Payslip" at bounding box center [851, 91] width 79 height 22
click at [848, 91] on link "Finalize Payslip" at bounding box center [851, 91] width 79 height 22
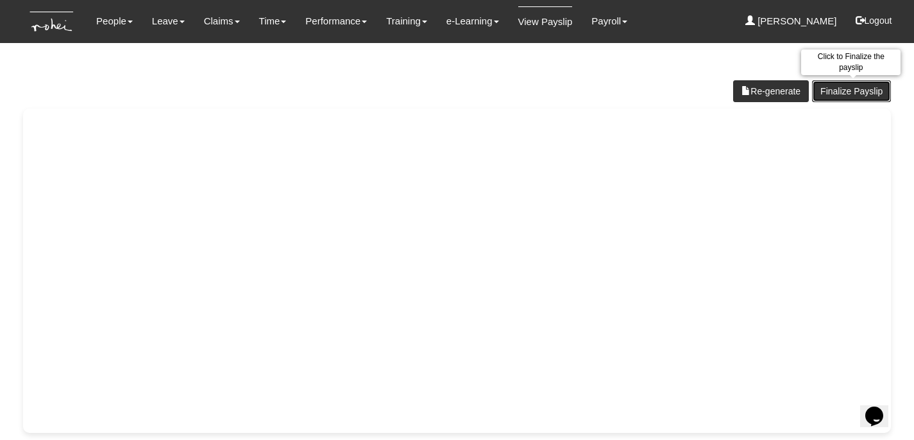
click at [851, 88] on link "Finalize Payslip" at bounding box center [851, 91] width 79 height 22
click at [848, 92] on link "Finalize Payslip" at bounding box center [851, 91] width 79 height 22
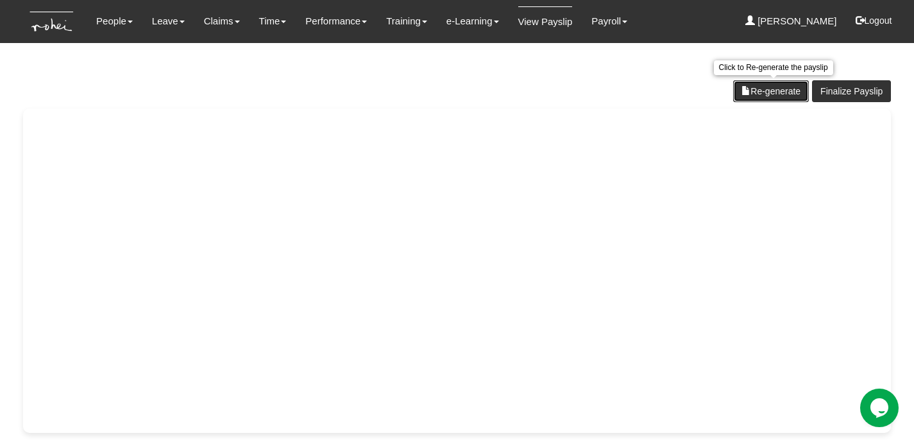
click at [773, 91] on link "Re-generate" at bounding box center [771, 91] width 76 height 22
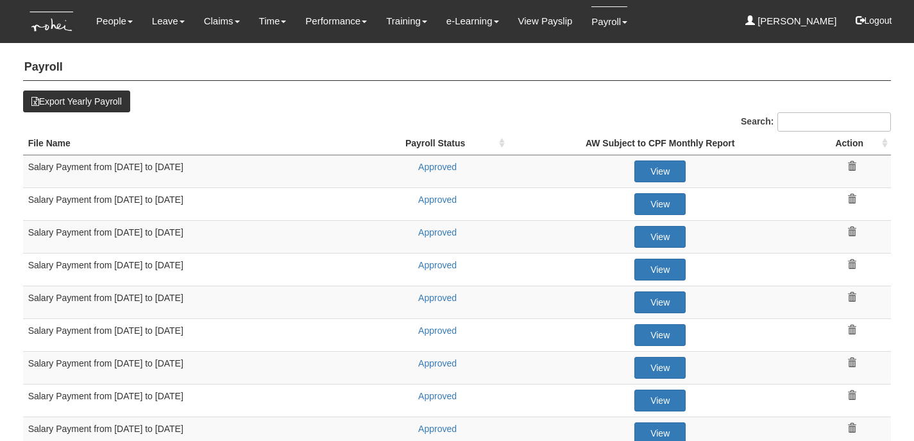
select select "50"
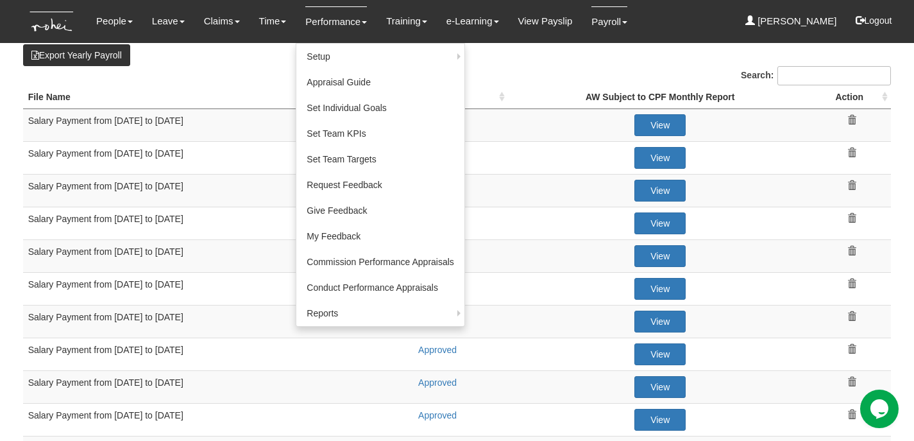
scroll to position [61, 0]
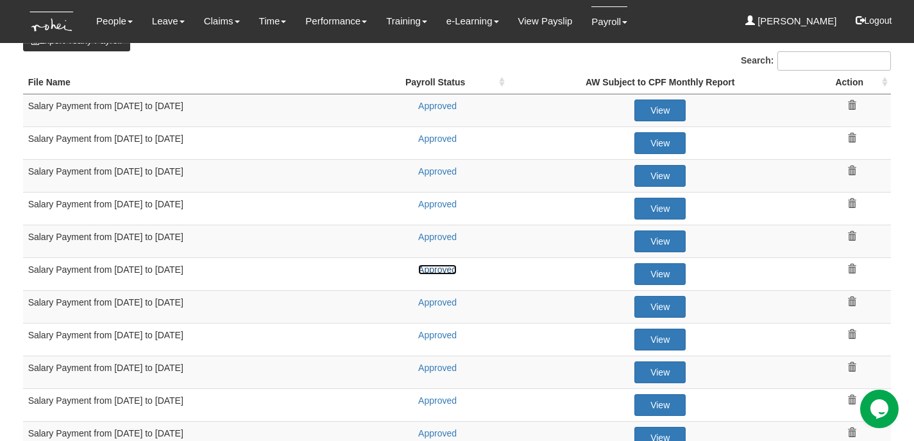
click at [447, 268] on link "Approved" at bounding box center [437, 269] width 39 height 10
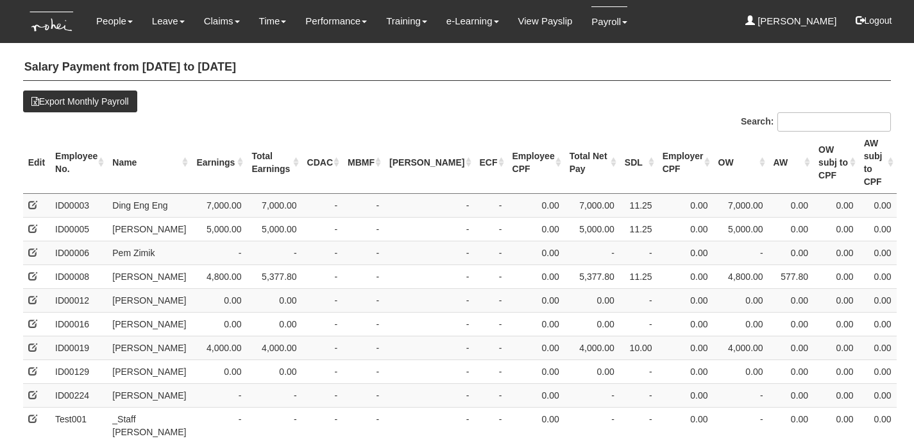
select select "50"
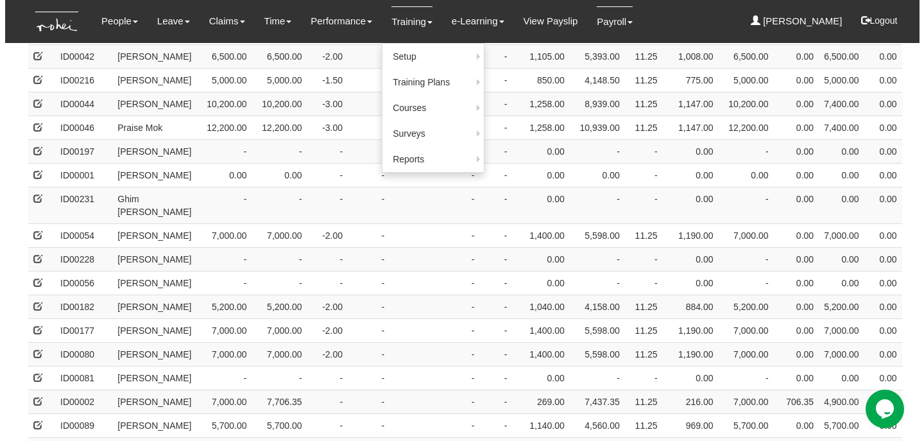
scroll to position [968, 0]
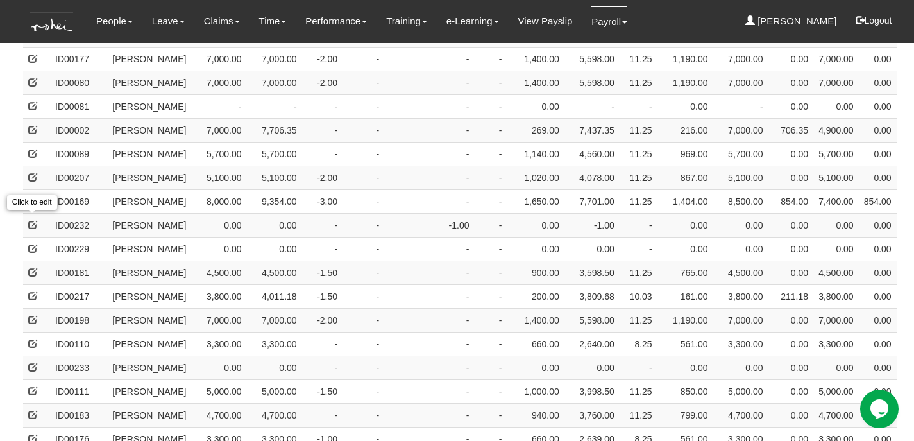
click at [33, 134] on span at bounding box center [32, 129] width 9 height 9
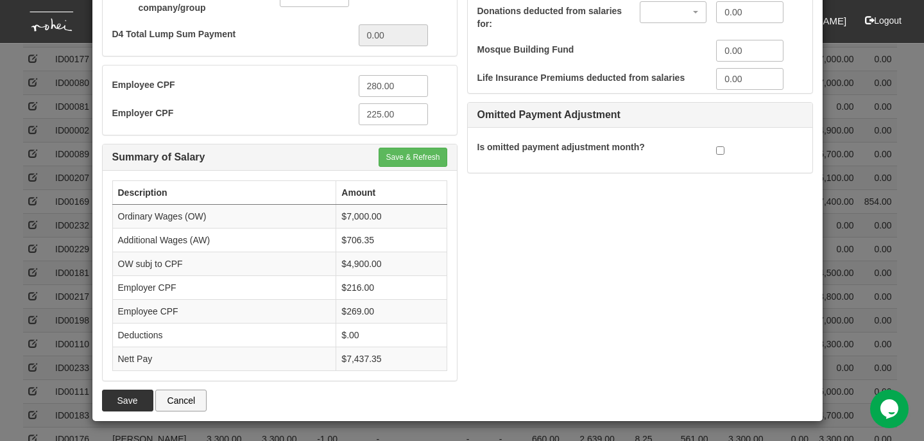
scroll to position [1223, 0]
click at [407, 164] on button "Save & Refresh" at bounding box center [413, 157] width 68 height 19
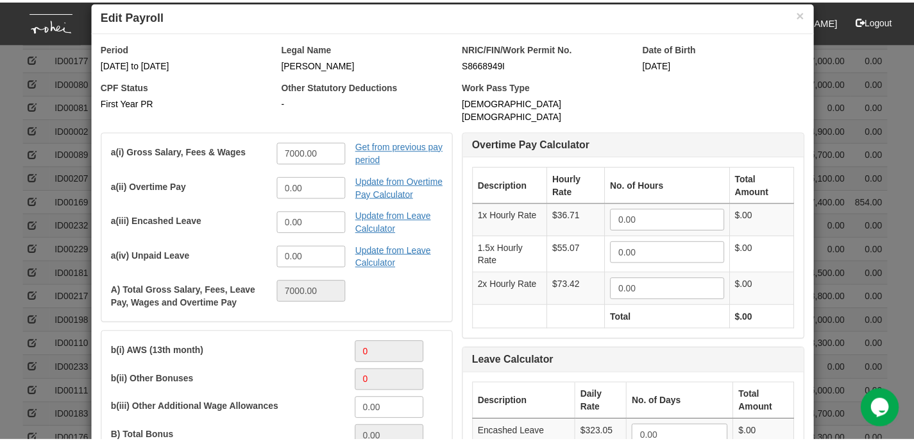
scroll to position [0, 0]
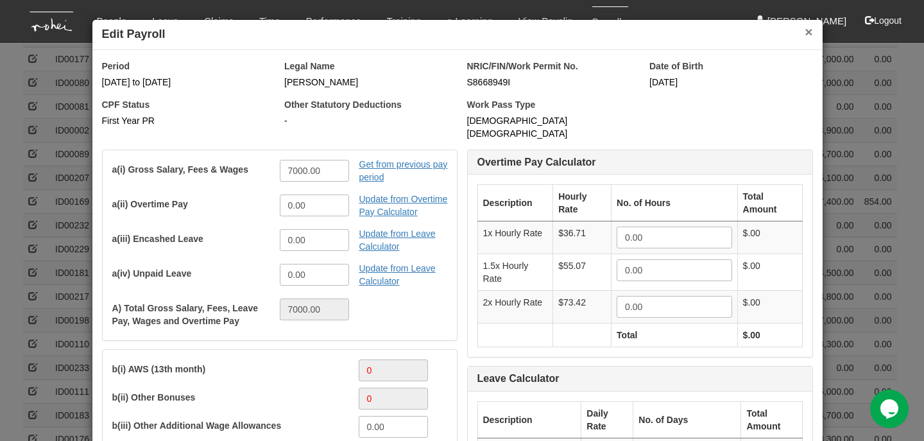
click at [805, 33] on button "×" at bounding box center [809, 31] width 8 height 13
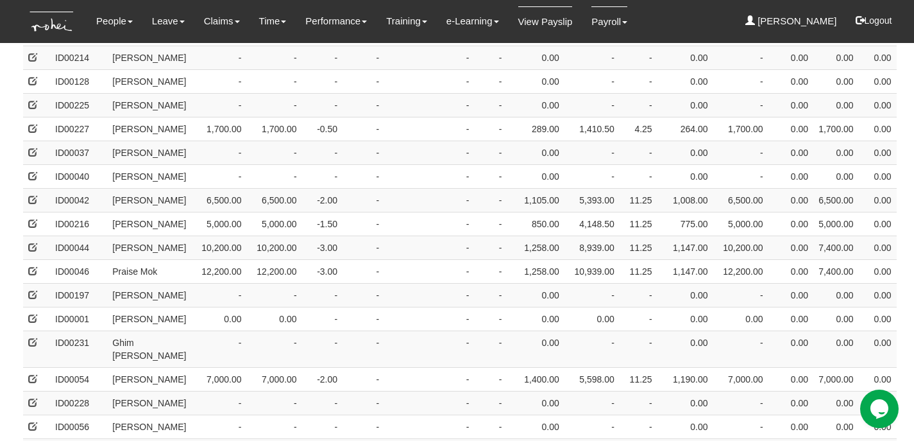
scroll to position [465, 0]
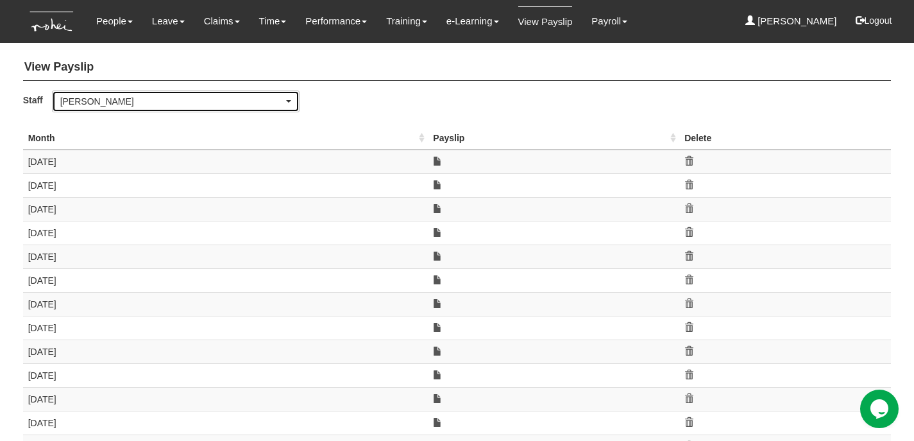
click at [174, 106] on div "[PERSON_NAME]" at bounding box center [171, 101] width 223 height 13
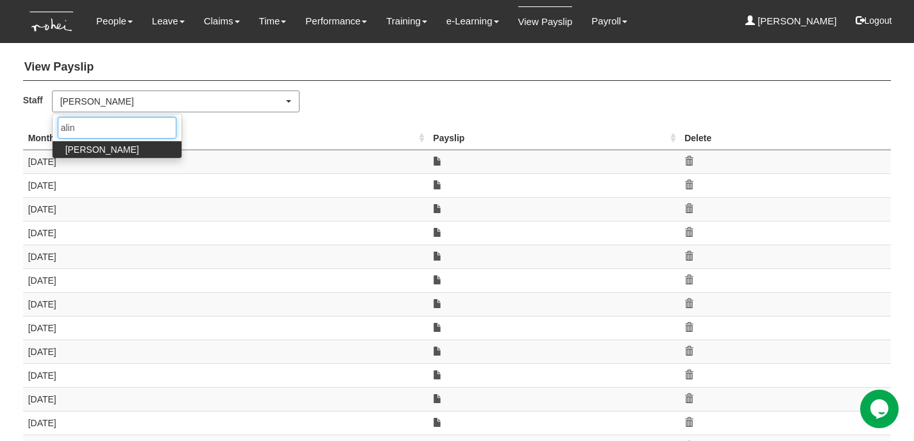
type input "aline"
select select "f746e1e2-913e-4331-b3e8-c228b826df42"
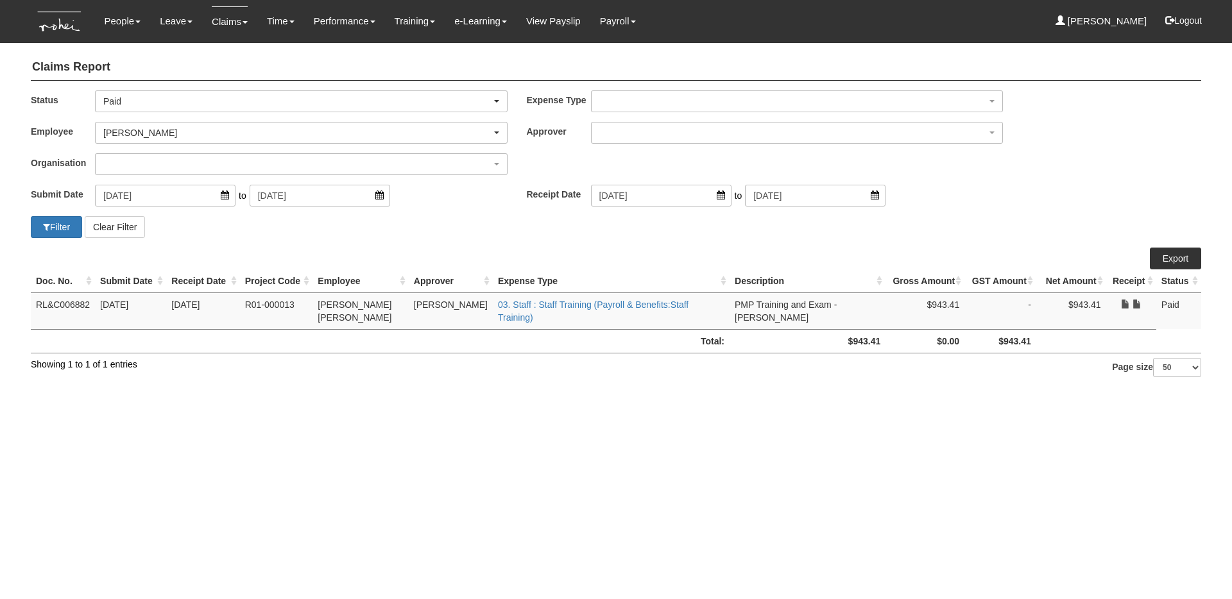
select select "Paid"
select select "1ae40e68-5a0c-4d70-b50e-45a4e5a72252"
select select "50"
click at [119, 329] on td "Total:" at bounding box center [380, 341] width 699 height 24
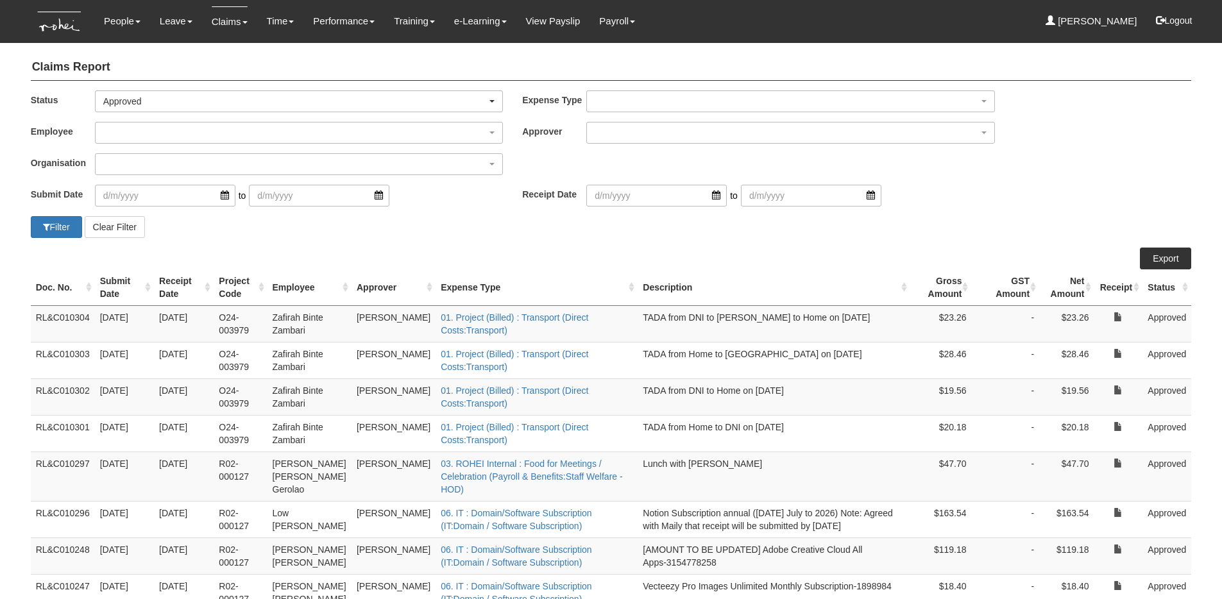
select select "50"
